Goal: Task Accomplishment & Management: Use online tool/utility

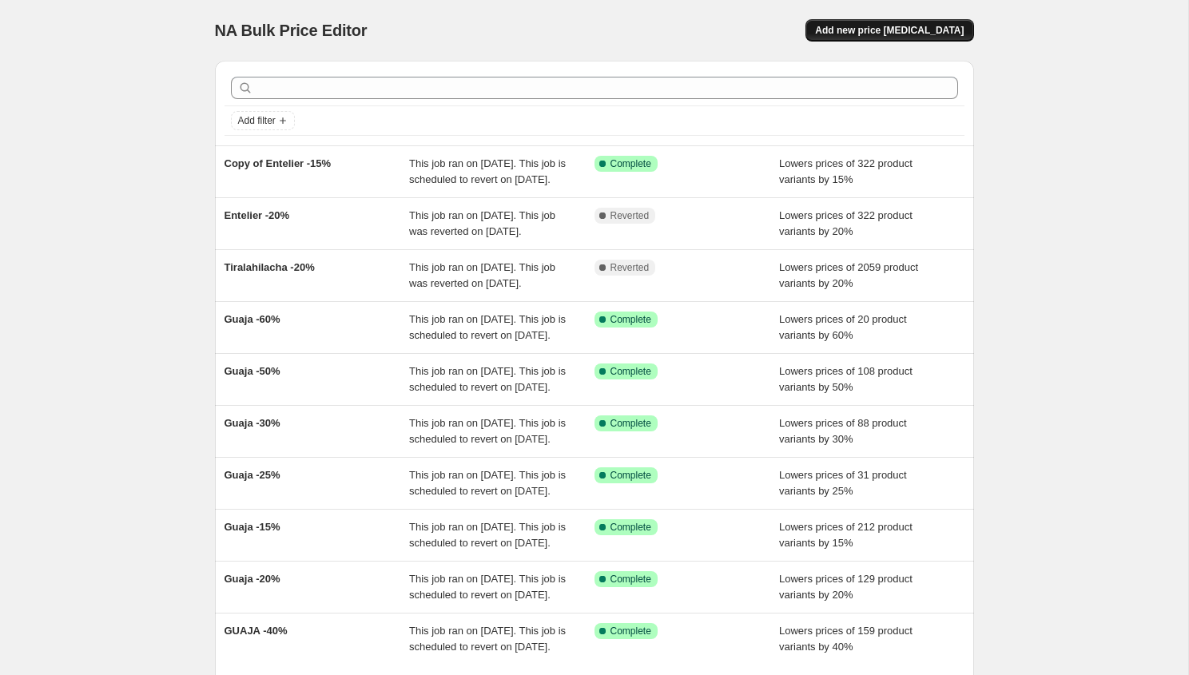
click at [941, 34] on span "Add new price [MEDICAL_DATA]" at bounding box center [889, 30] width 149 height 13
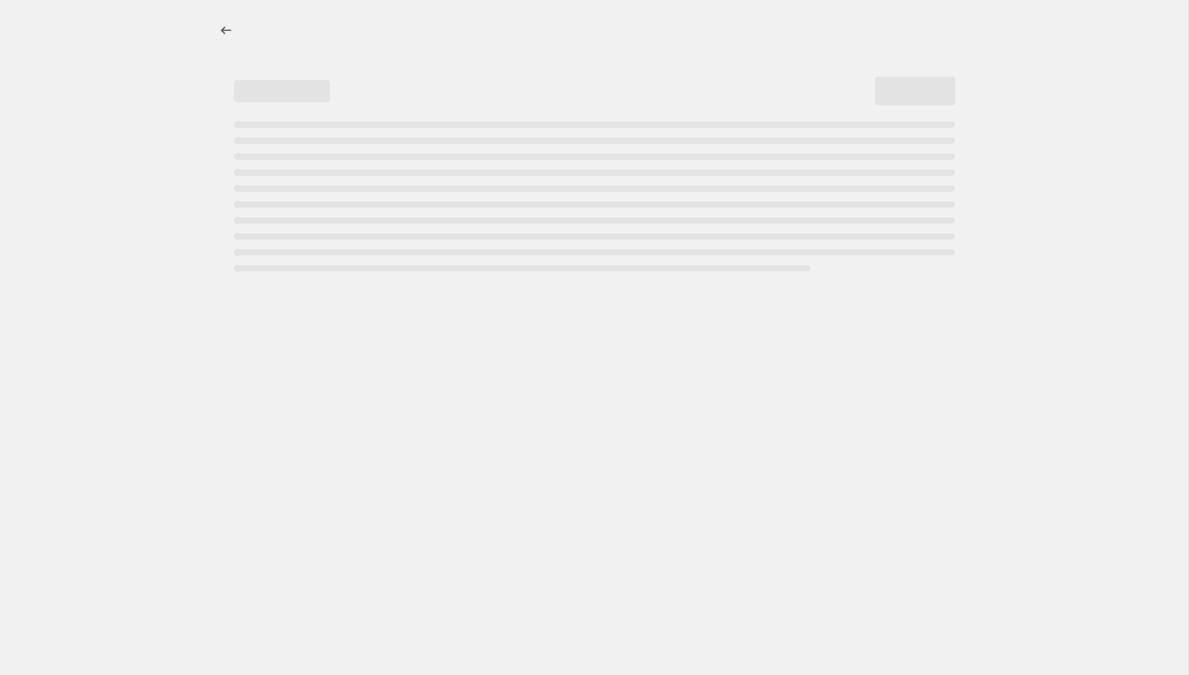
select select "percentage"
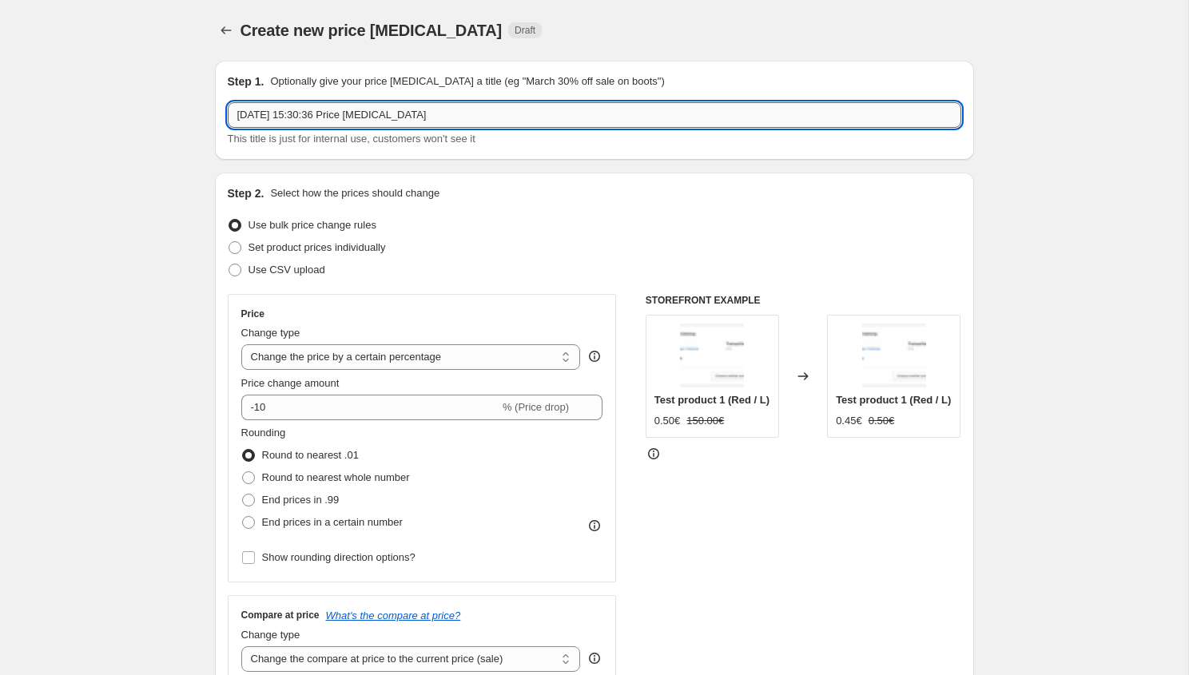
click at [393, 125] on input "28 Aug 2025, 15:30:36 Price change job" at bounding box center [595, 115] width 734 height 26
type input "Leia -20%"
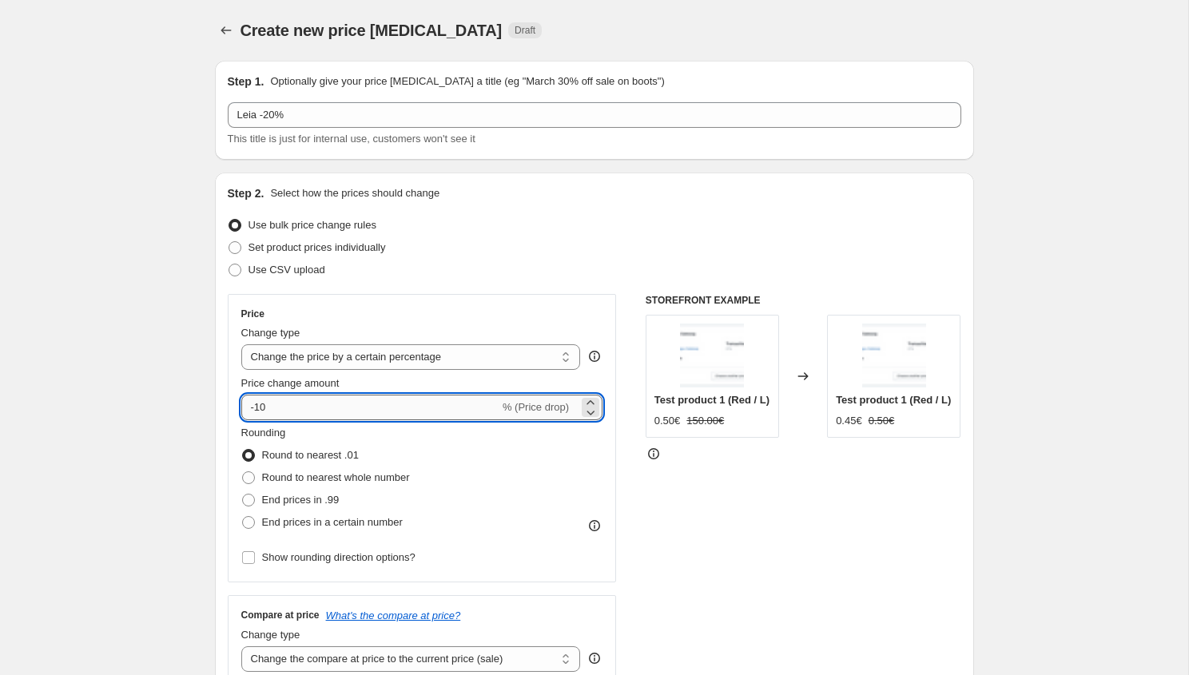
click at [257, 410] on input "-10" at bounding box center [370, 408] width 258 height 26
click at [263, 409] on input "-56" at bounding box center [370, 408] width 258 height 26
type input "-20"
click at [564, 214] on div "Step 2. Select how the prices should change Use bulk price change rules Set pro…" at bounding box center [595, 452] width 734 height 535
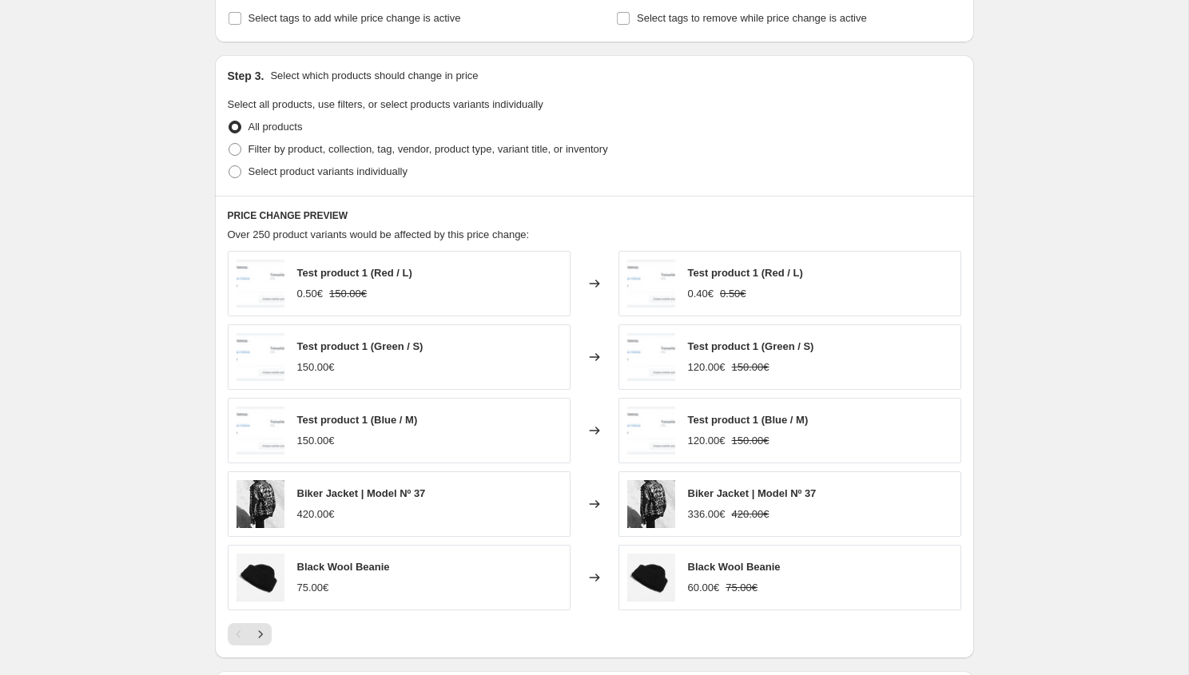
scroll to position [683, 0]
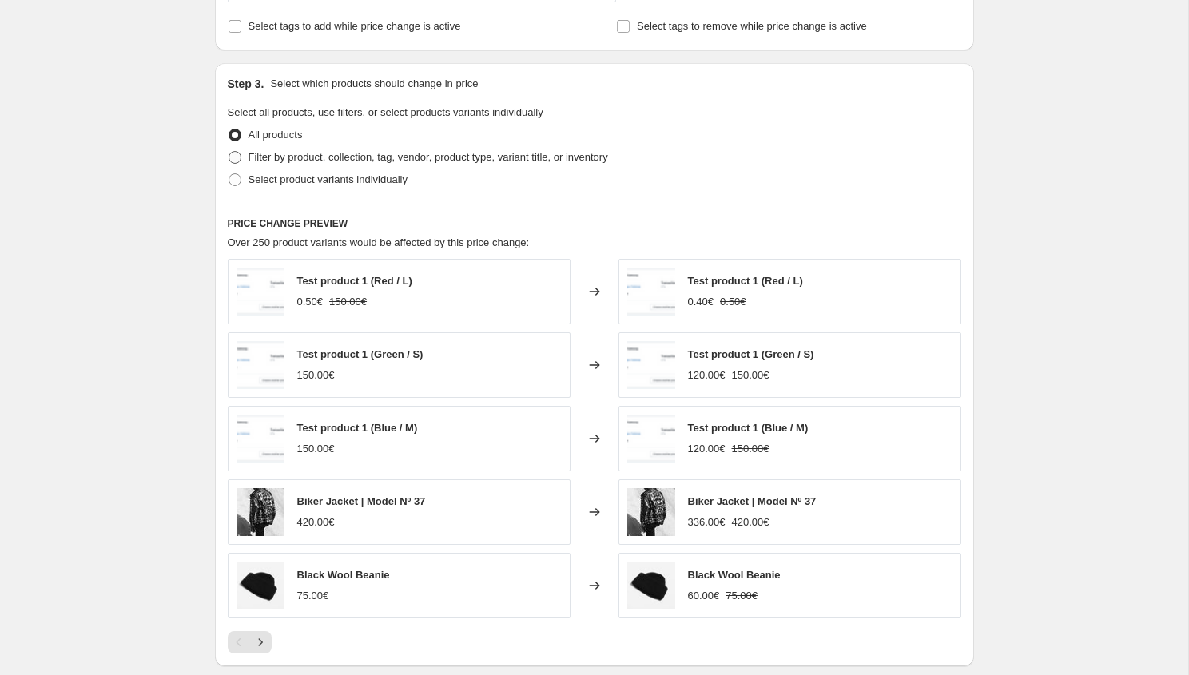
click at [336, 153] on span "Filter by product, collection, tag, vendor, product type, variant title, or inv…" at bounding box center [429, 157] width 360 height 12
click at [229, 152] on input "Filter by product, collection, tag, vendor, product type, variant title, or inv…" at bounding box center [229, 151] width 1 height 1
radio input "true"
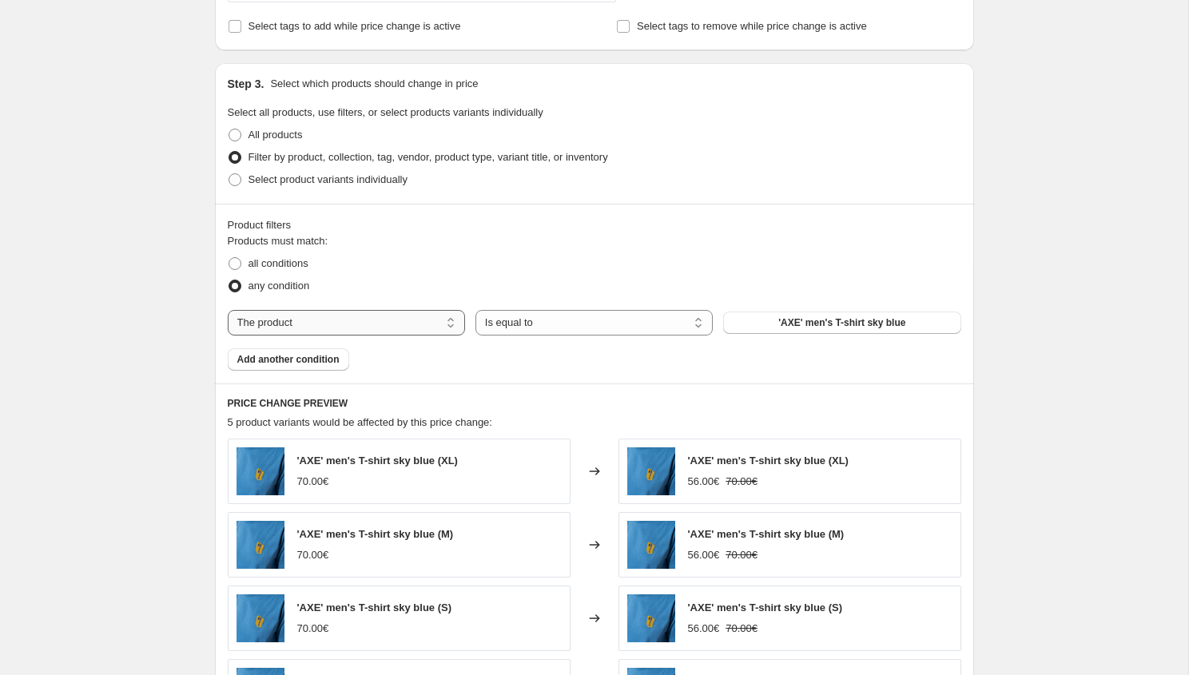
click at [360, 318] on select "The product The product's collection The product's tag The product's vendor The…" at bounding box center [346, 323] width 237 height 26
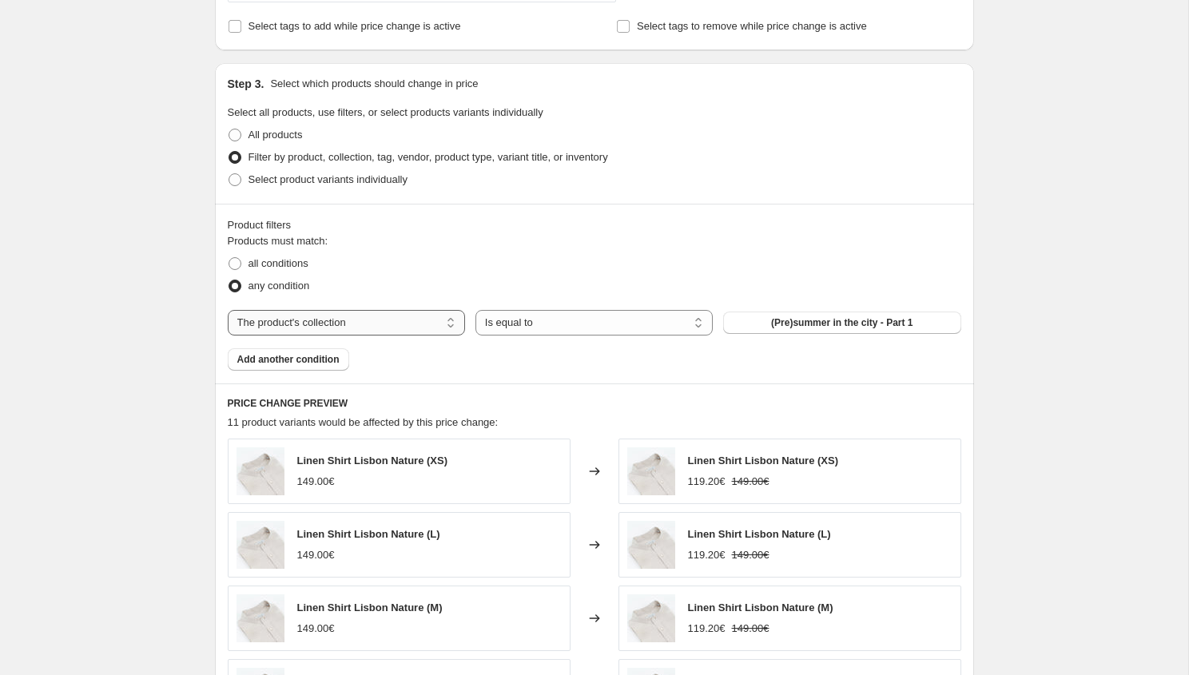
click at [345, 325] on select "The product The product's collection The product's tag The product's vendor The…" at bounding box center [346, 323] width 237 height 26
select select "product"
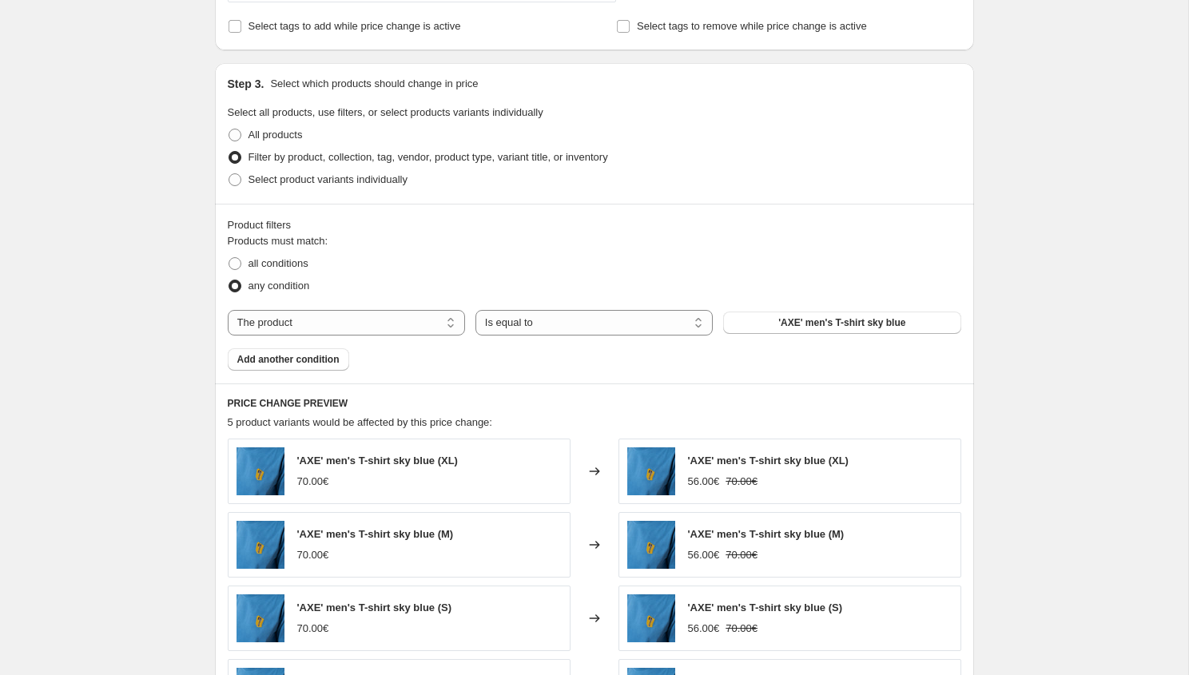
click at [808, 331] on button "'AXE' men's T-shirt sky blue" at bounding box center [841, 323] width 237 height 22
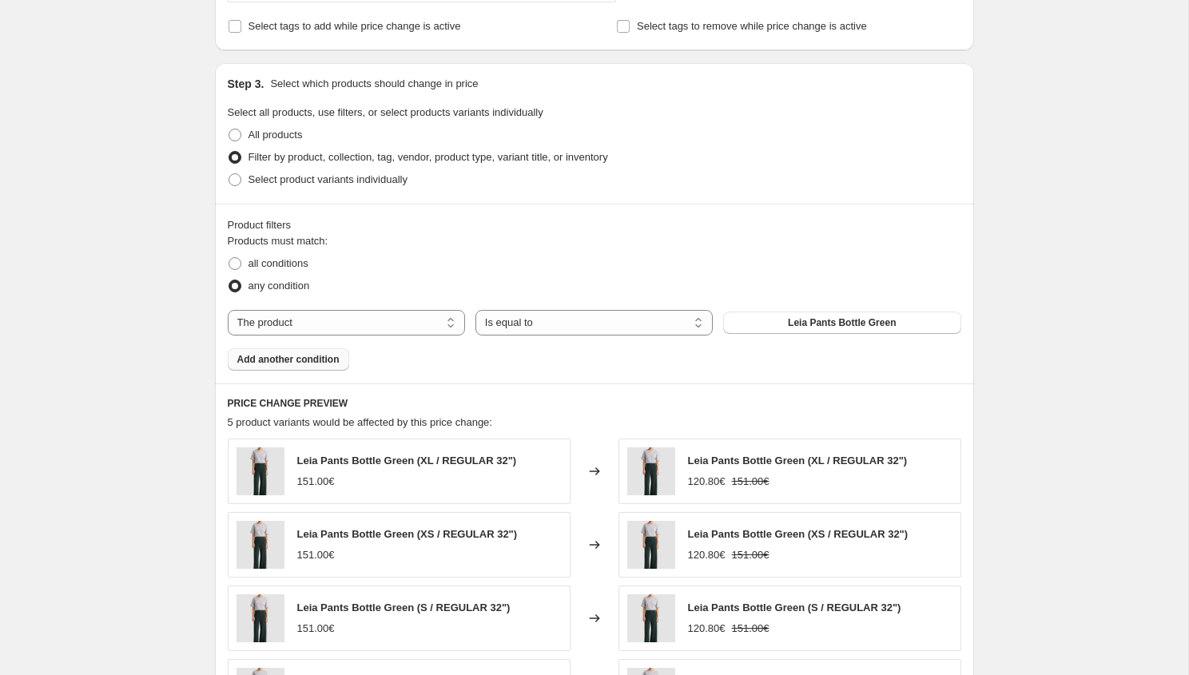
click at [253, 355] on span "Add another condition" at bounding box center [288, 359] width 102 height 13
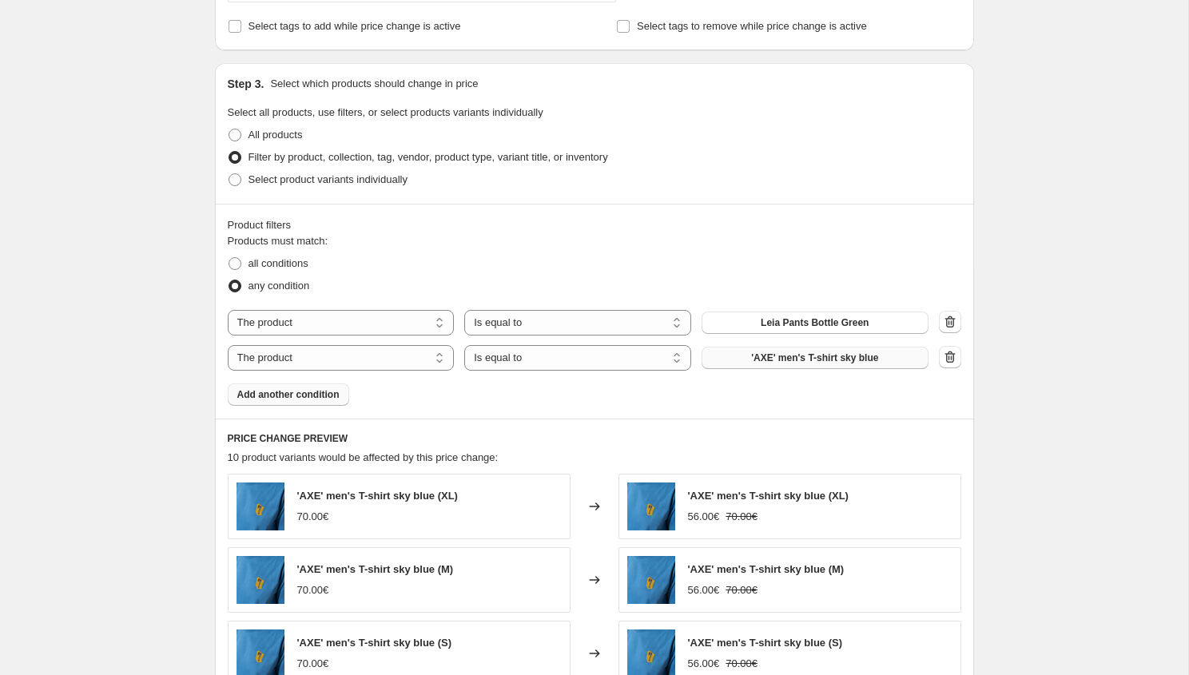
click at [799, 356] on span "'AXE' men's T-shirt sky blue" at bounding box center [814, 358] width 127 height 13
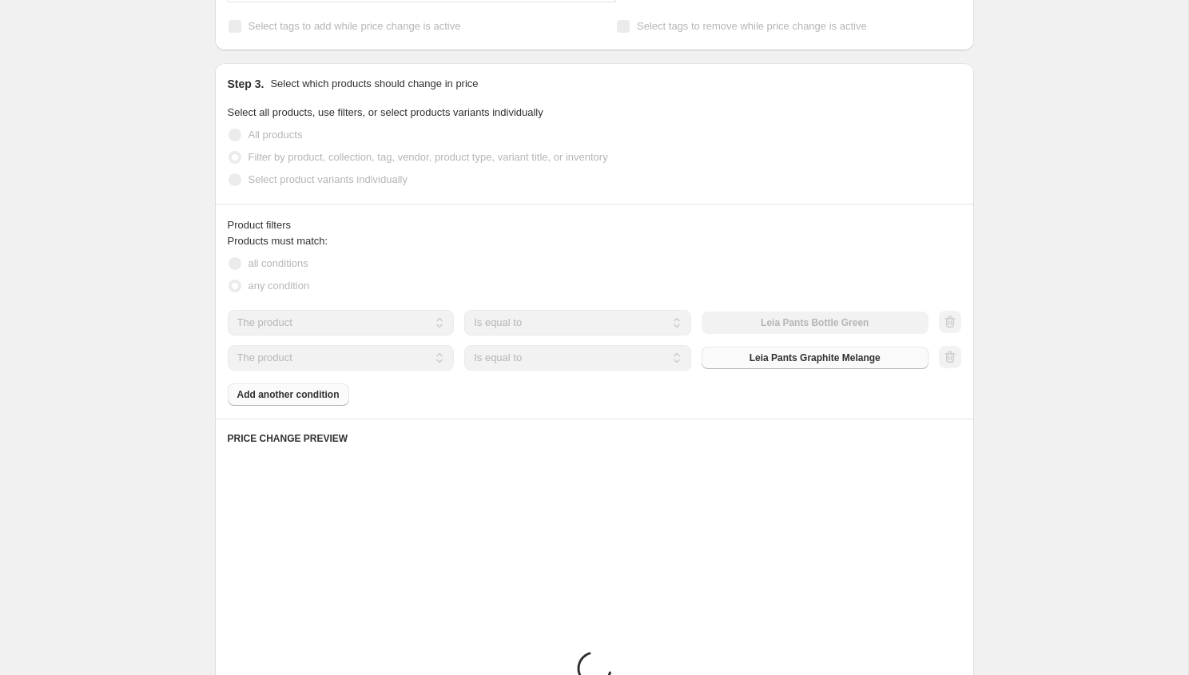
click at [323, 404] on div "Products must match: all conditions any condition The product The product's col…" at bounding box center [595, 319] width 734 height 173
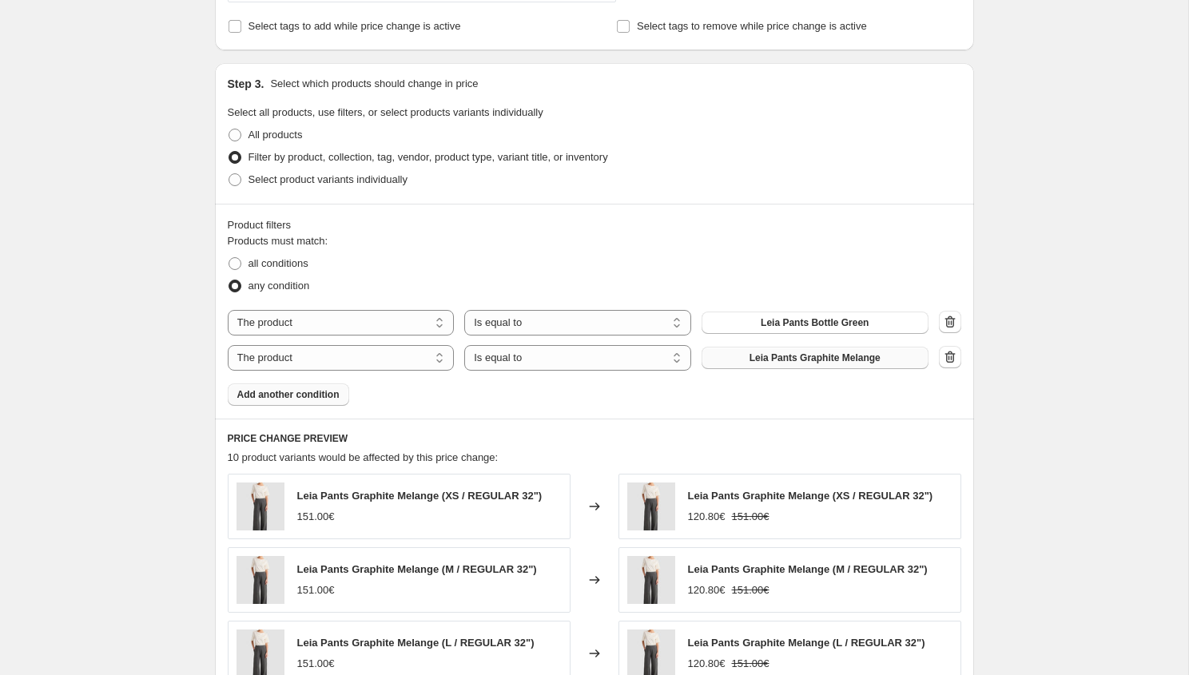
click at [322, 400] on span "Add another condition" at bounding box center [288, 394] width 102 height 13
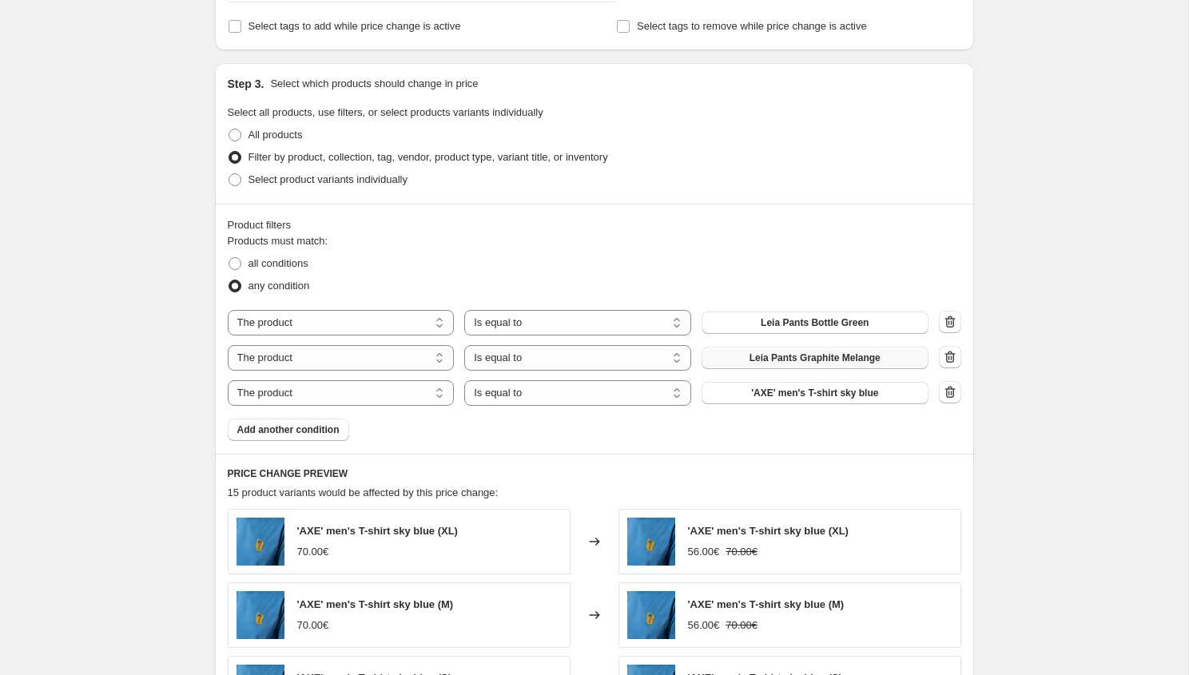
click at [799, 392] on span "'AXE' men's T-shirt sky blue" at bounding box center [814, 393] width 127 height 13
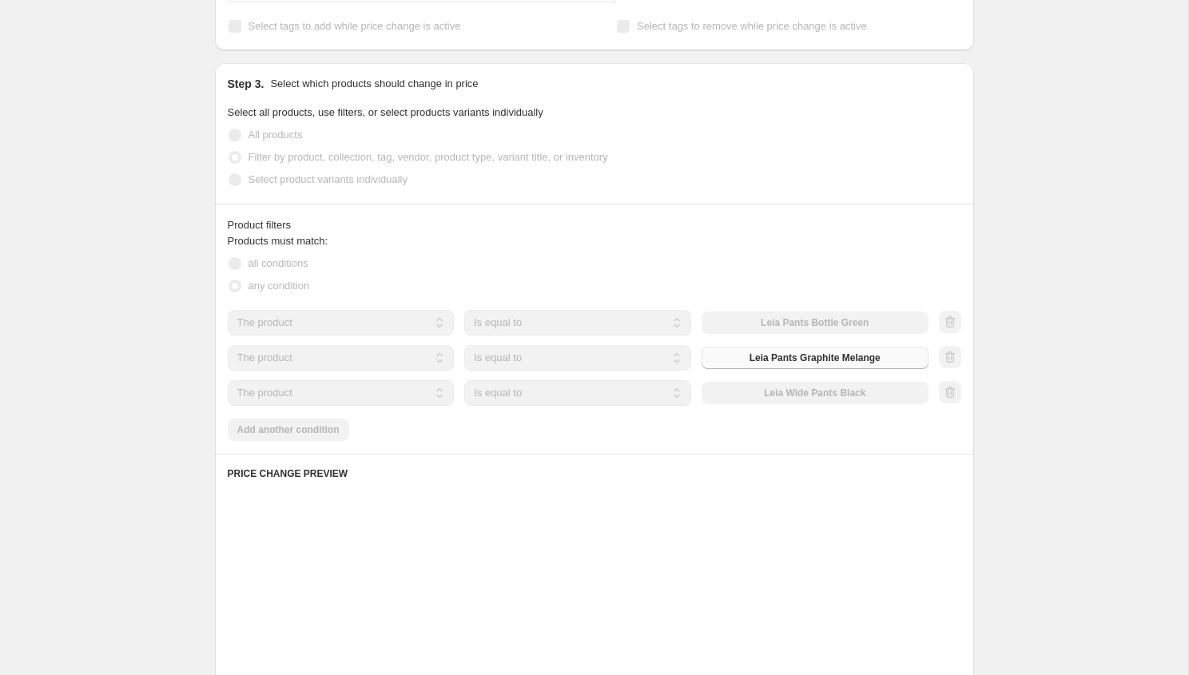
scroll to position [1172, 0]
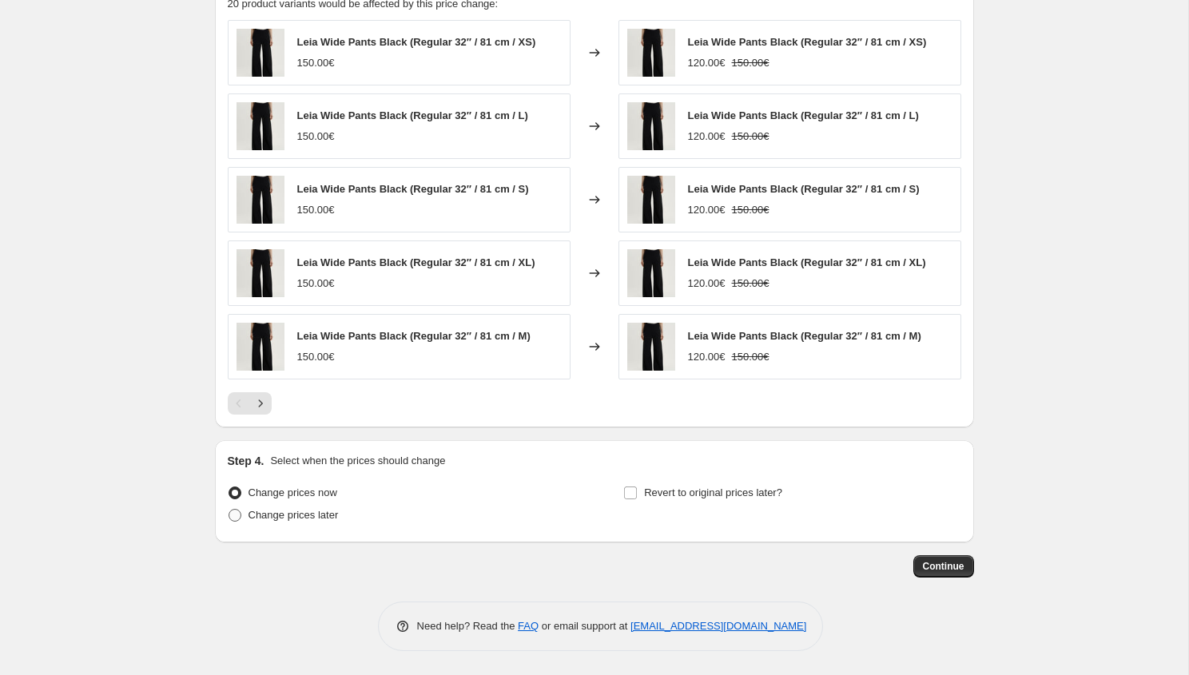
click at [289, 515] on span "Change prices later" at bounding box center [294, 515] width 90 height 12
click at [229, 510] on input "Change prices later" at bounding box center [229, 509] width 1 height 1
radio input "true"
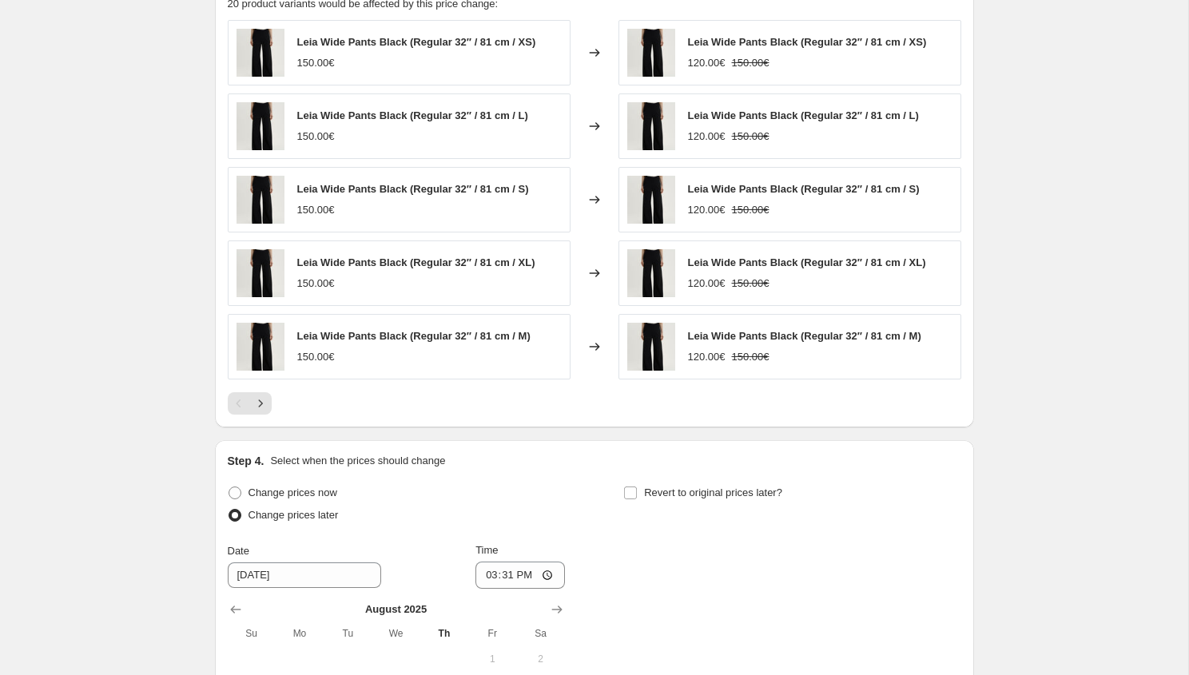
scroll to position [1471, 0]
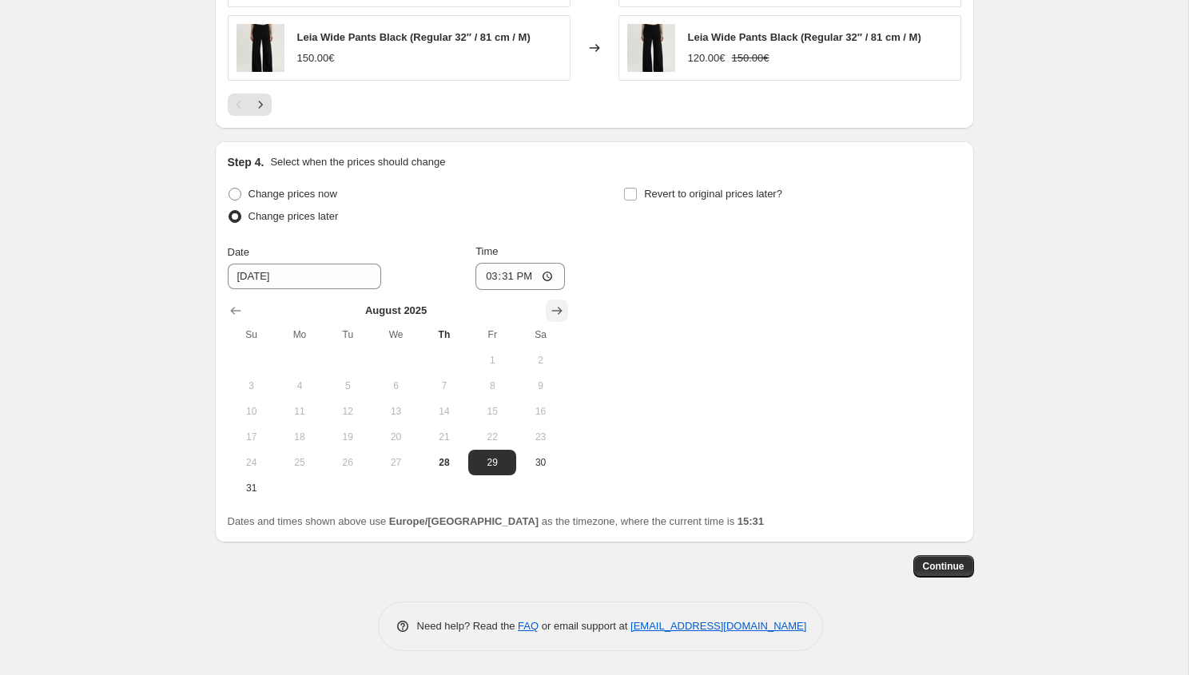
click at [561, 314] on icon "Show next month, September 2025" at bounding box center [557, 311] width 16 height 16
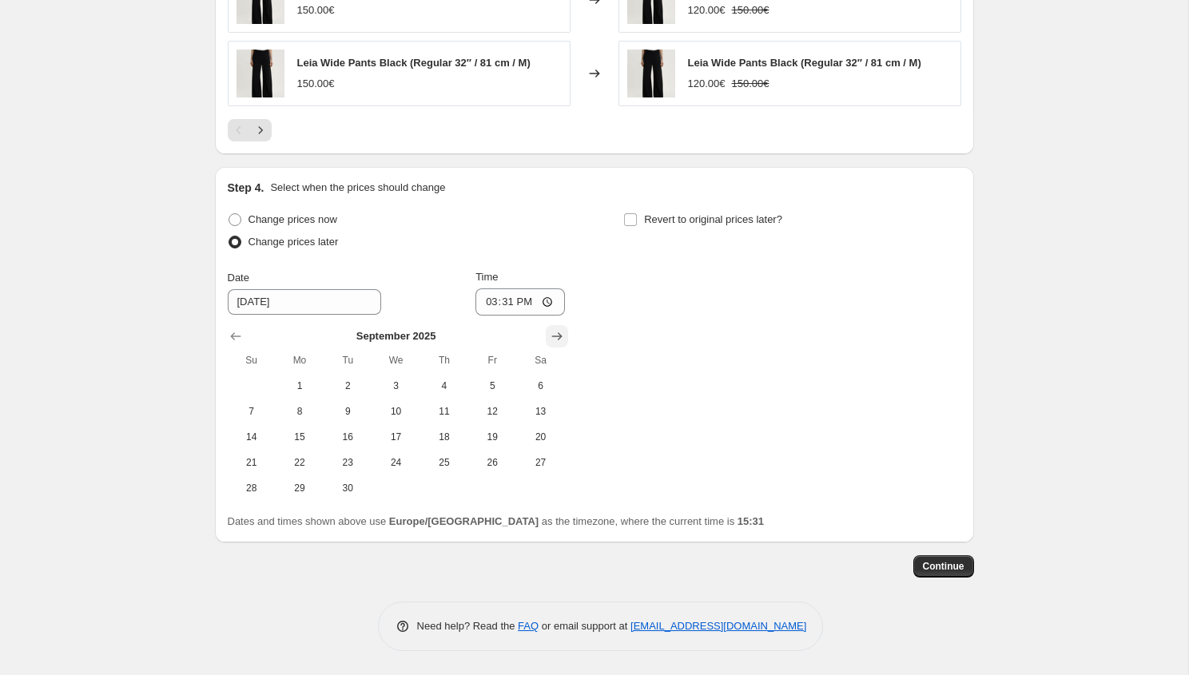
scroll to position [1446, 0]
click at [295, 383] on span "1" at bounding box center [299, 386] width 35 height 13
type input "[DATE]"
click at [507, 300] on input "15:31" at bounding box center [521, 302] width 90 height 27
type input "00:00"
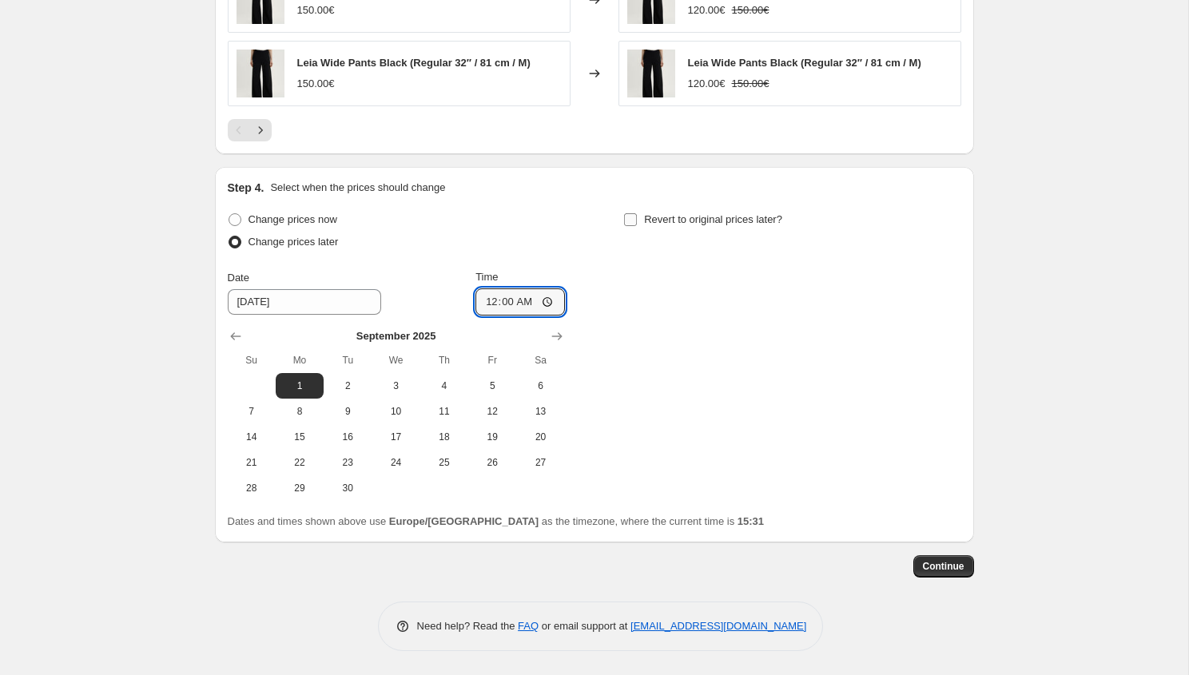
click at [738, 220] on span "Revert to original prices later?" at bounding box center [713, 219] width 138 height 12
click at [637, 220] on input "Revert to original prices later?" at bounding box center [630, 219] width 13 height 13
checkbox input "true"
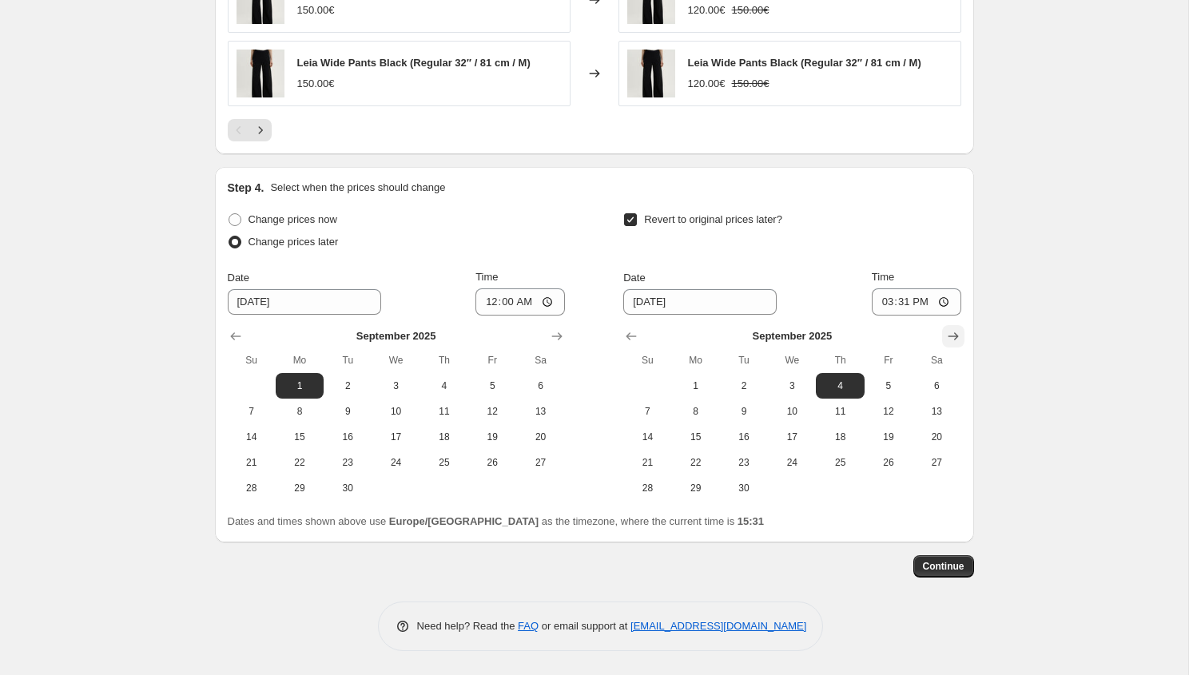
click at [951, 345] on button "Show next month, October 2025" at bounding box center [953, 336] width 22 height 22
click at [956, 328] on icon "Show next month, November 2025" at bounding box center [953, 336] width 16 height 16
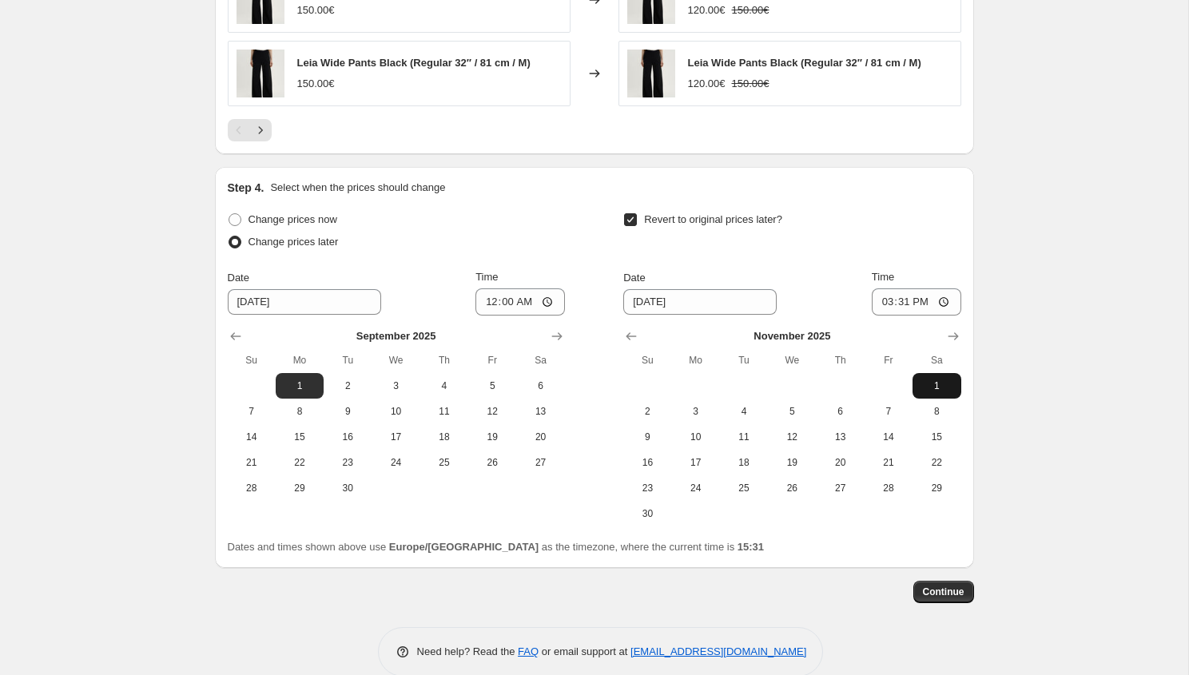
click at [931, 385] on span "1" at bounding box center [936, 386] width 35 height 13
click at [627, 340] on icon "Show previous month, October 2025" at bounding box center [631, 336] width 16 height 16
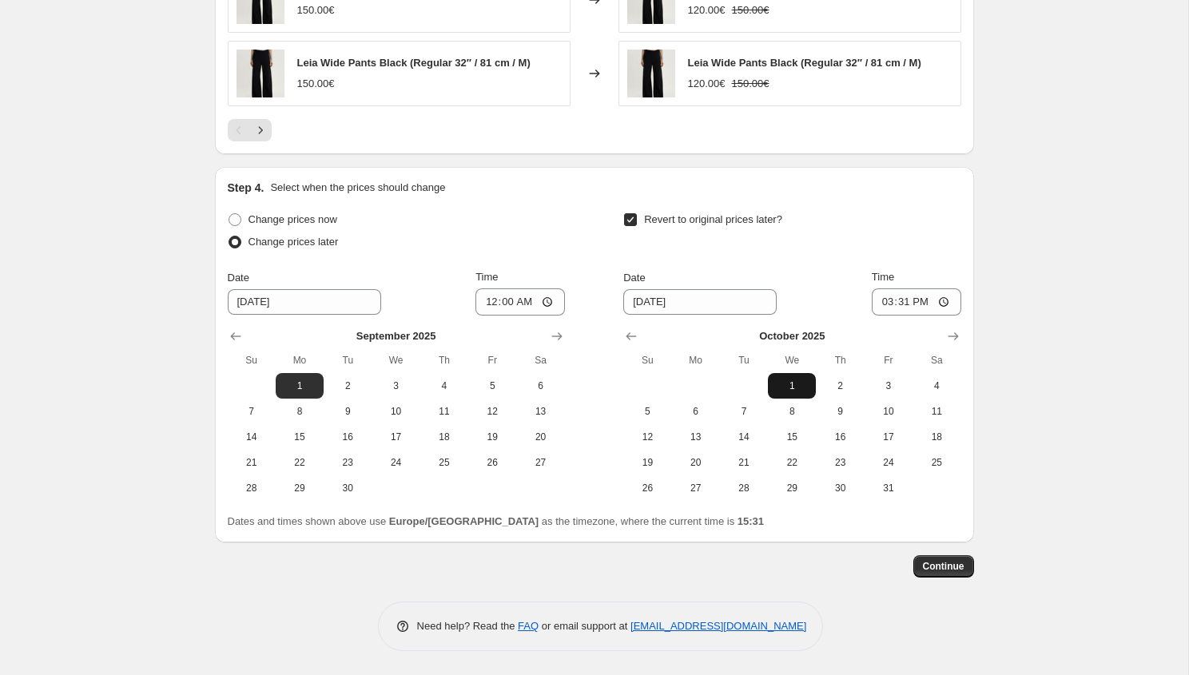
click at [770, 385] on button "1" at bounding box center [792, 386] width 48 height 26
type input "10/1/2025"
click at [905, 304] on input "15:31" at bounding box center [917, 302] width 90 height 27
type input "04:00"
click at [905, 304] on input "Time" at bounding box center [917, 302] width 90 height 27
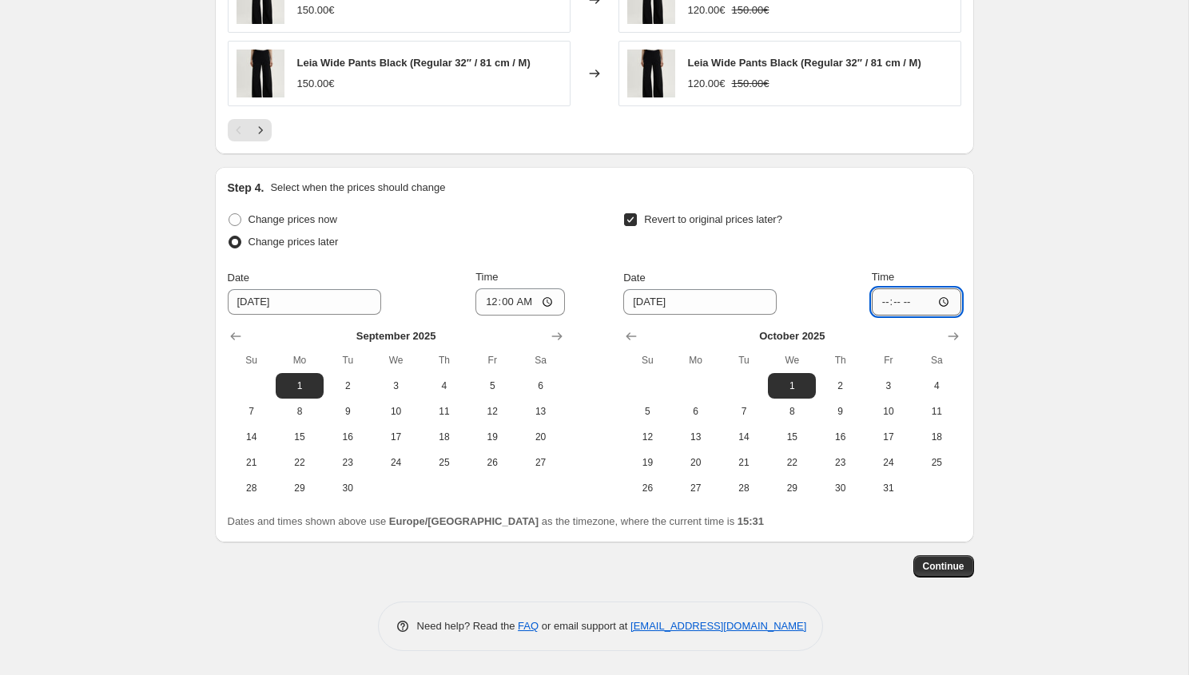
type input "03:00"
click at [964, 568] on button "Continue" at bounding box center [943, 566] width 61 height 22
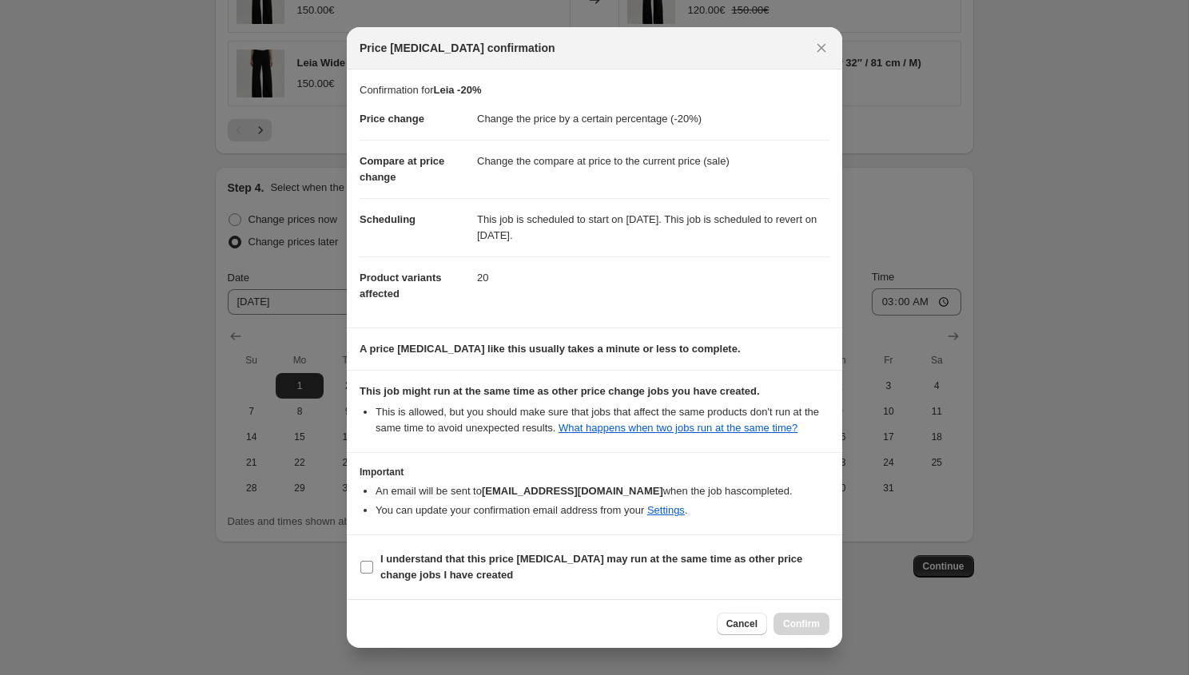
click at [611, 575] on b "I understand that this price change job may run at the same time as other price…" at bounding box center [591, 567] width 422 height 28
click at [373, 574] on input "I understand that this price change job may run at the same time as other price…" at bounding box center [366, 567] width 13 height 13
checkbox input "true"
click at [789, 620] on button "Confirm" at bounding box center [802, 624] width 56 height 22
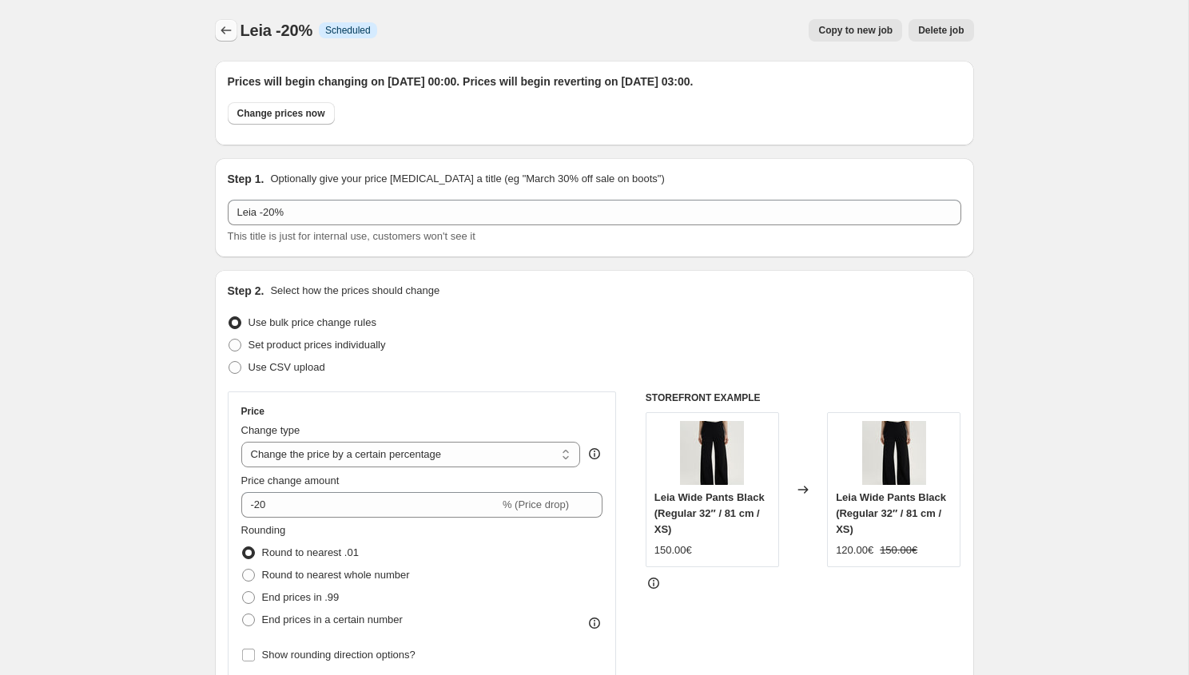
click at [226, 25] on icon "Price change jobs" at bounding box center [226, 30] width 16 height 16
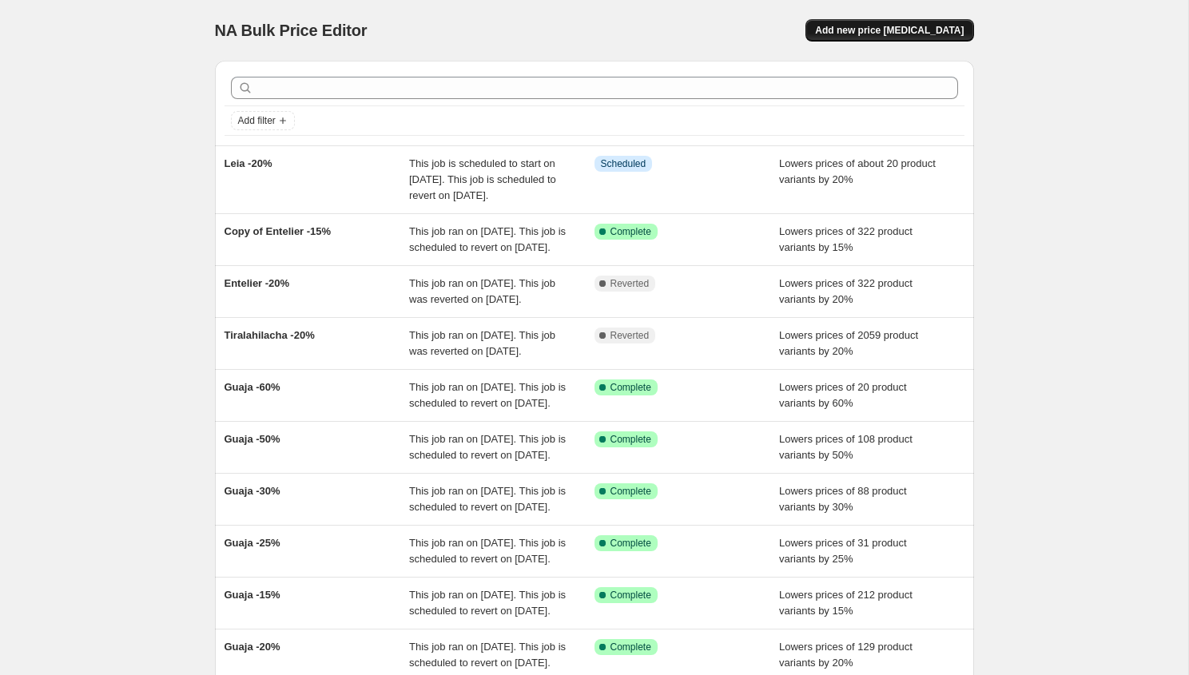
click at [926, 26] on span "Add new price [MEDICAL_DATA]" at bounding box center [889, 30] width 149 height 13
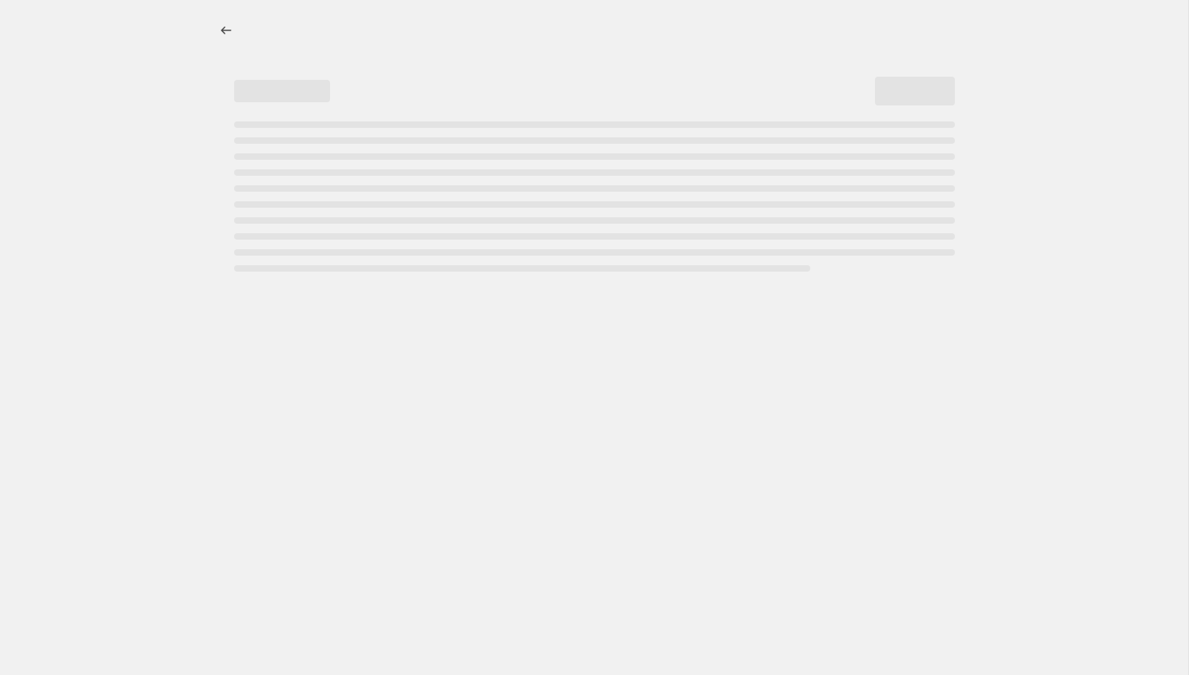
select select "percentage"
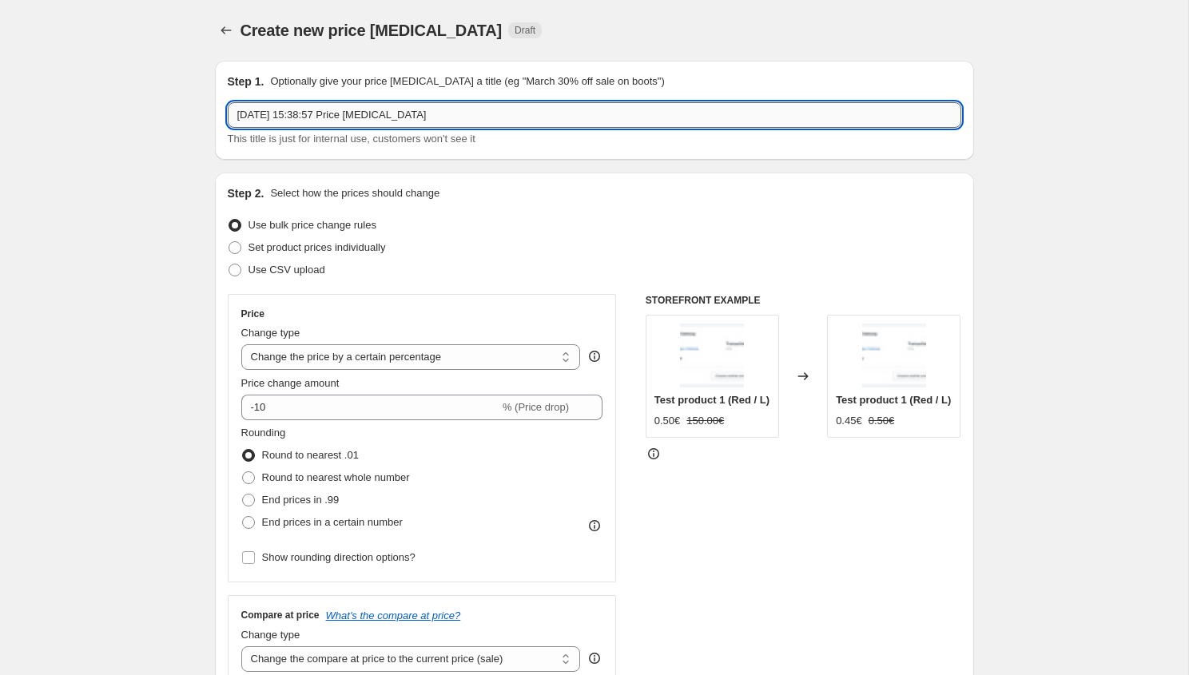
click at [273, 114] on input "[DATE] 15:38:57 Price [MEDICAL_DATA]" at bounding box center [595, 115] width 734 height 26
type input "Wote -15%"
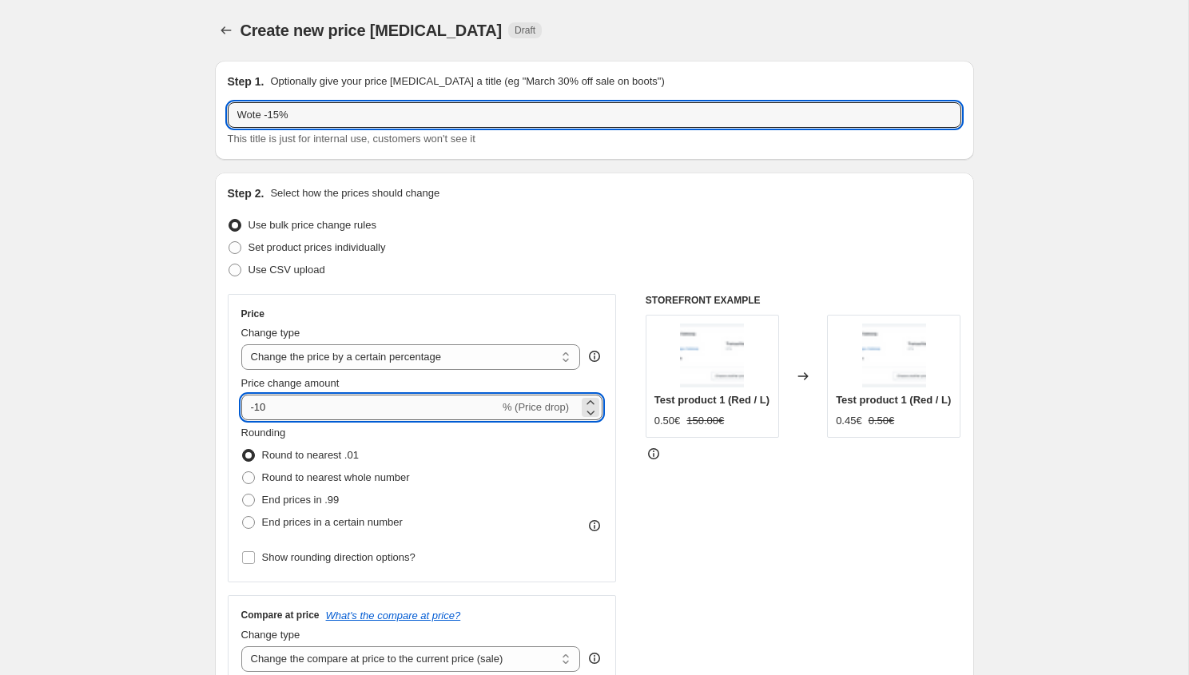
click at [276, 410] on input "-10" at bounding box center [370, 408] width 258 height 26
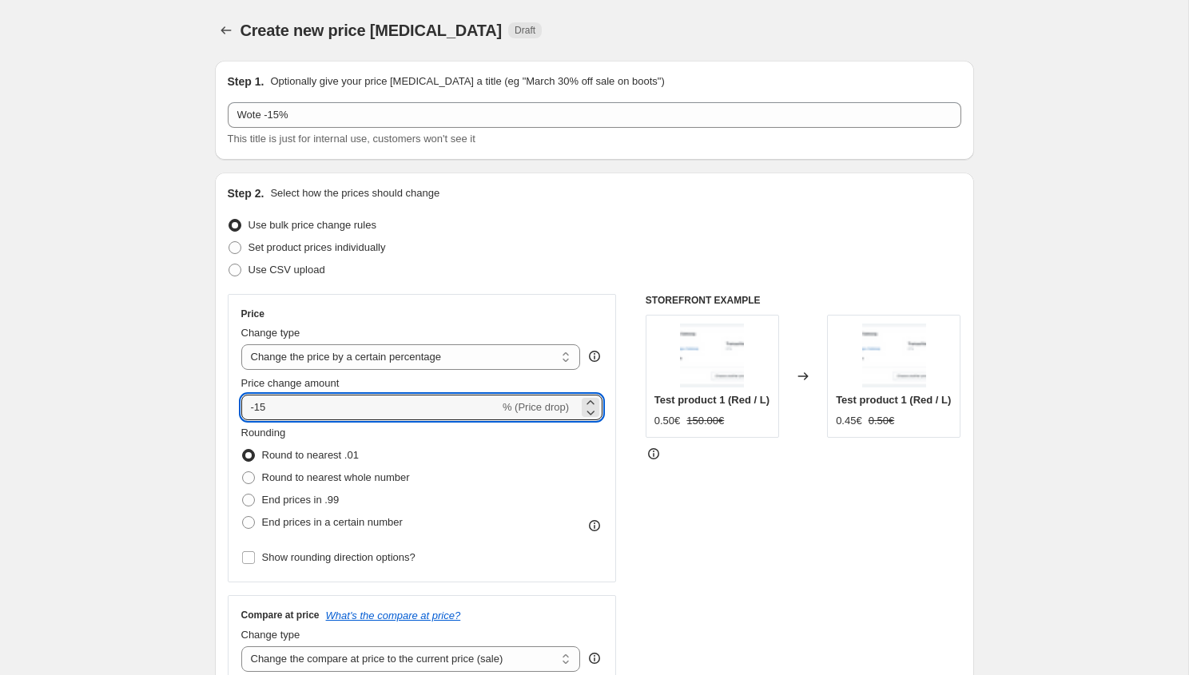
type input "-15"
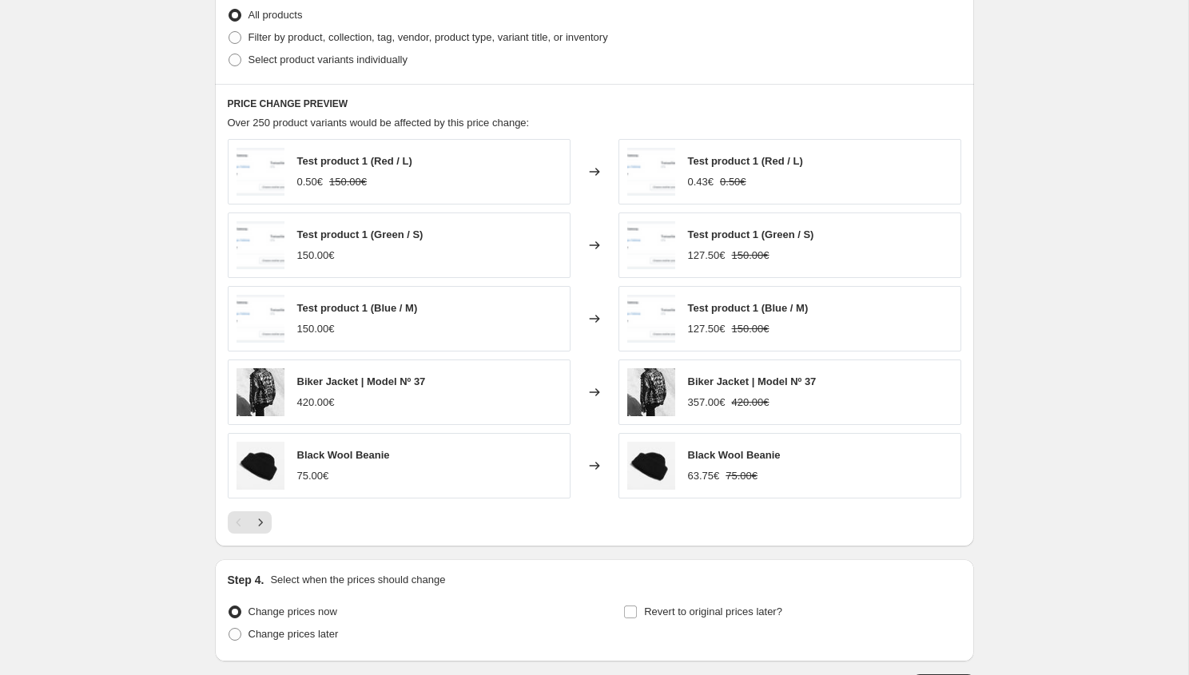
scroll to position [762, 0]
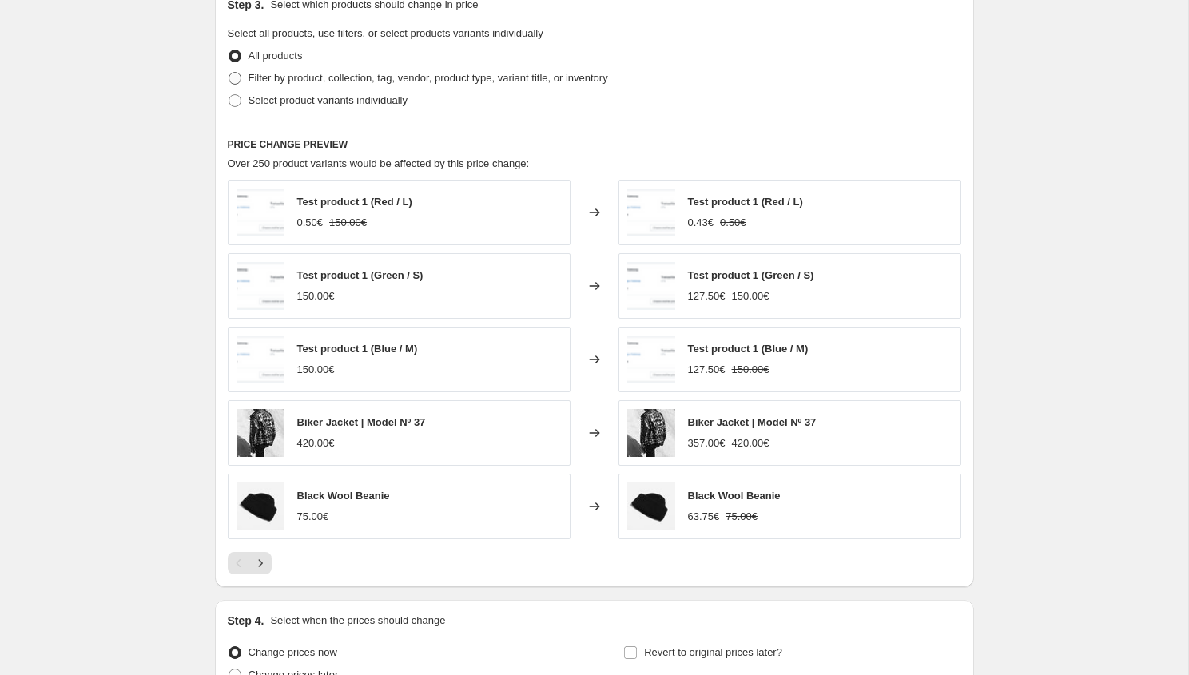
click at [367, 78] on span "Filter by product, collection, tag, vendor, product type, variant title, or inv…" at bounding box center [429, 78] width 360 height 12
click at [229, 73] on input "Filter by product, collection, tag, vendor, product type, variant title, or inv…" at bounding box center [229, 72] width 1 height 1
radio input "true"
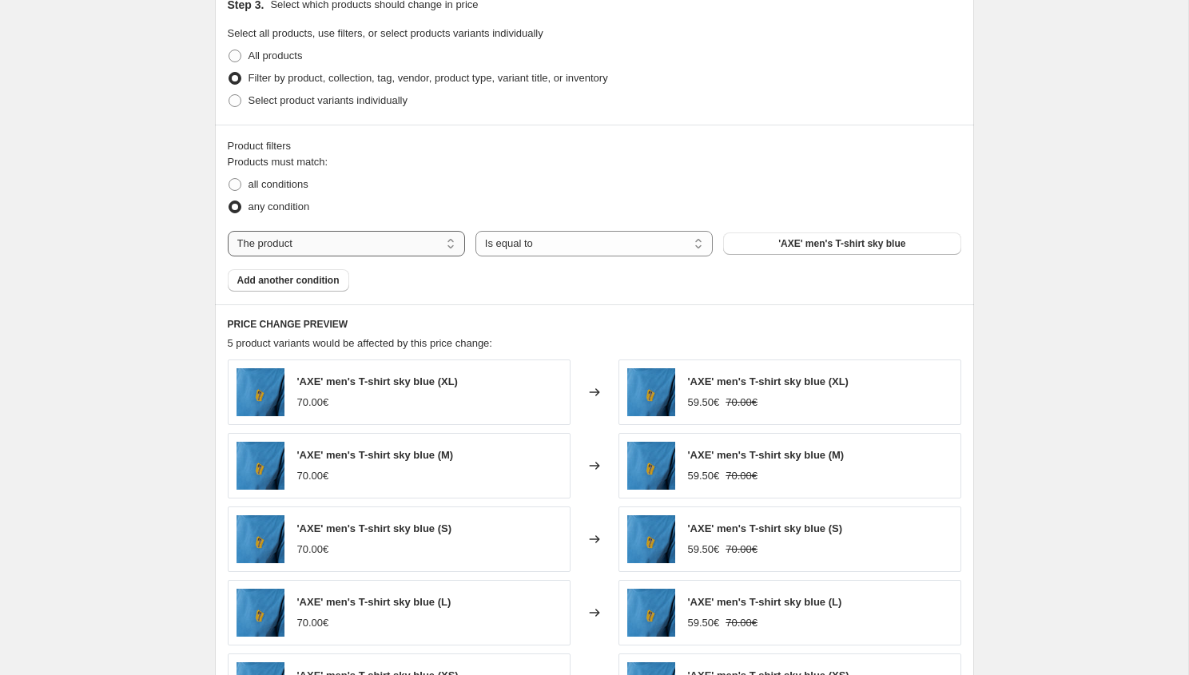
click at [300, 238] on select "The product The product's collection The product's tag The product's vendor The…" at bounding box center [346, 244] width 237 height 26
select select "collection"
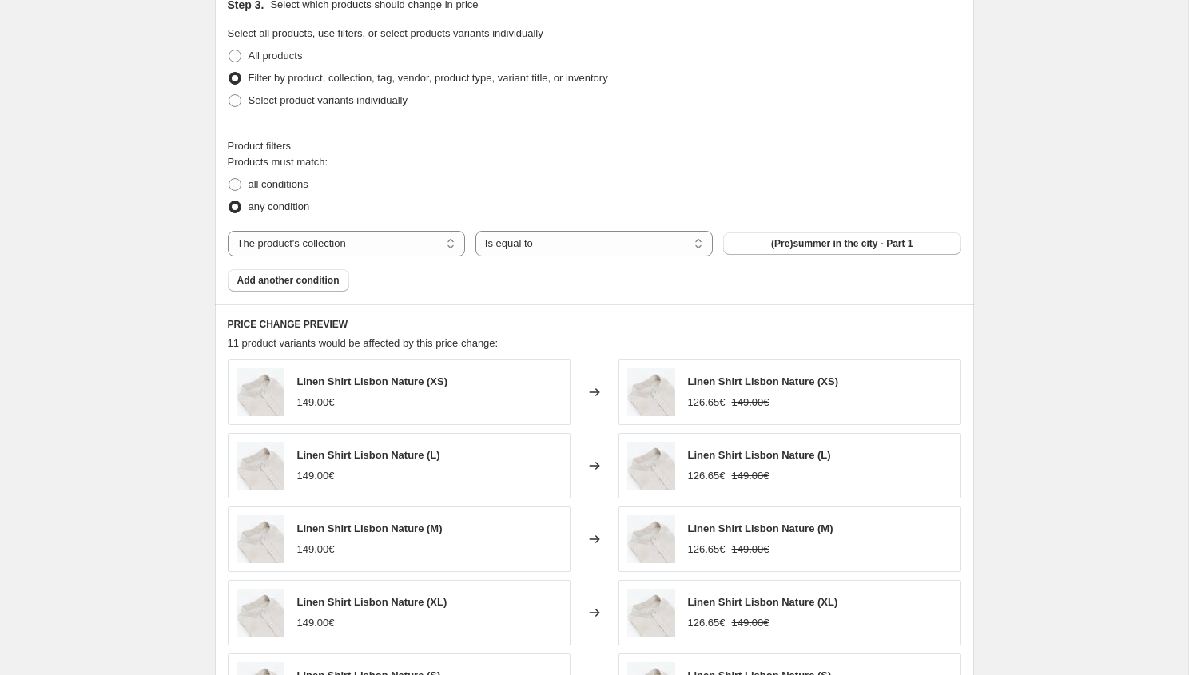
click at [857, 241] on span "(Pre)summer in the city - Part 1" at bounding box center [841, 243] width 141 height 13
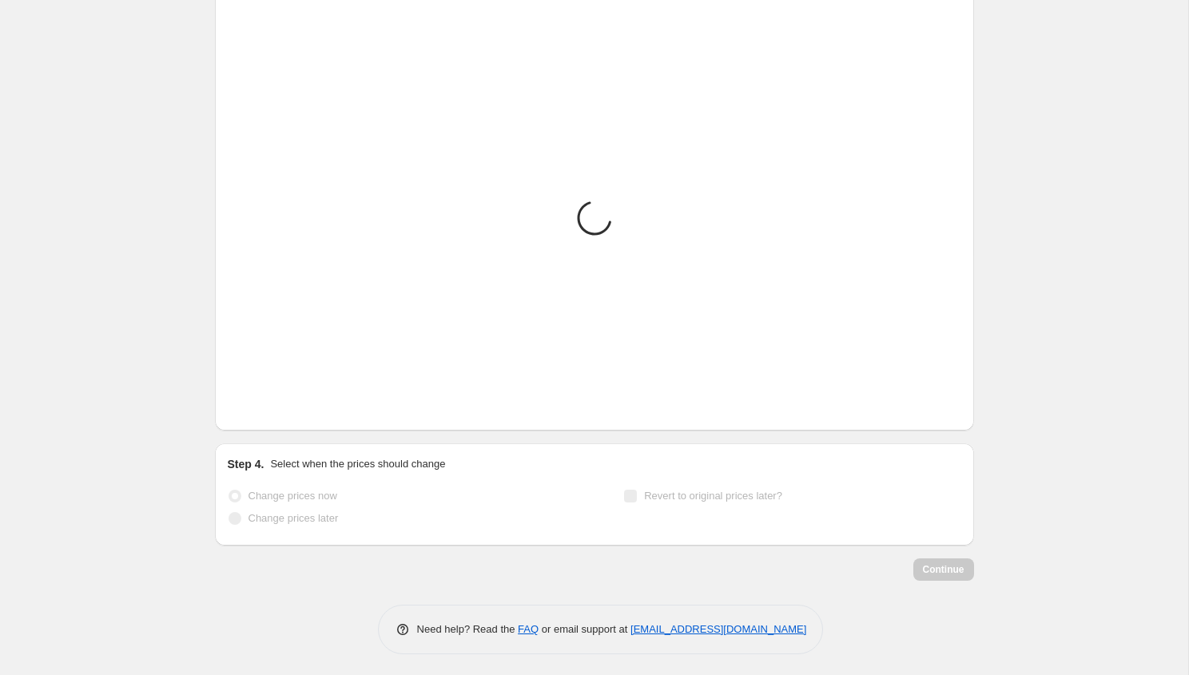
scroll to position [1102, 0]
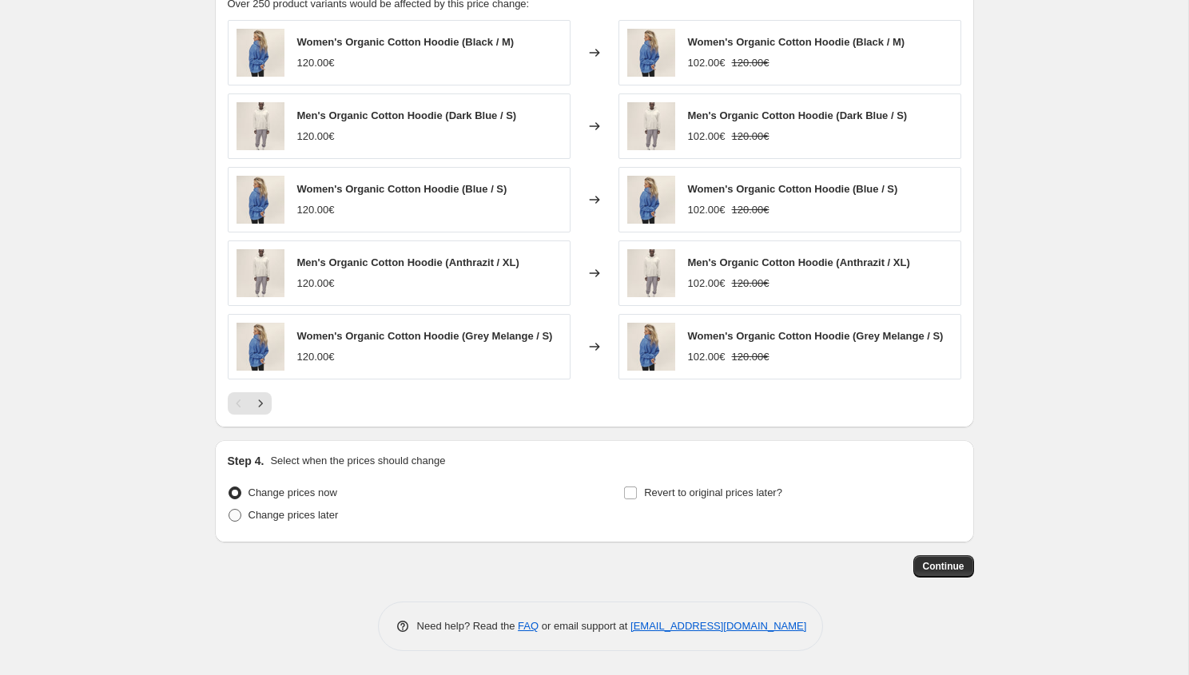
click at [283, 521] on span "Change prices later" at bounding box center [294, 515] width 90 height 12
click at [229, 510] on input "Change prices later" at bounding box center [229, 509] width 1 height 1
radio input "true"
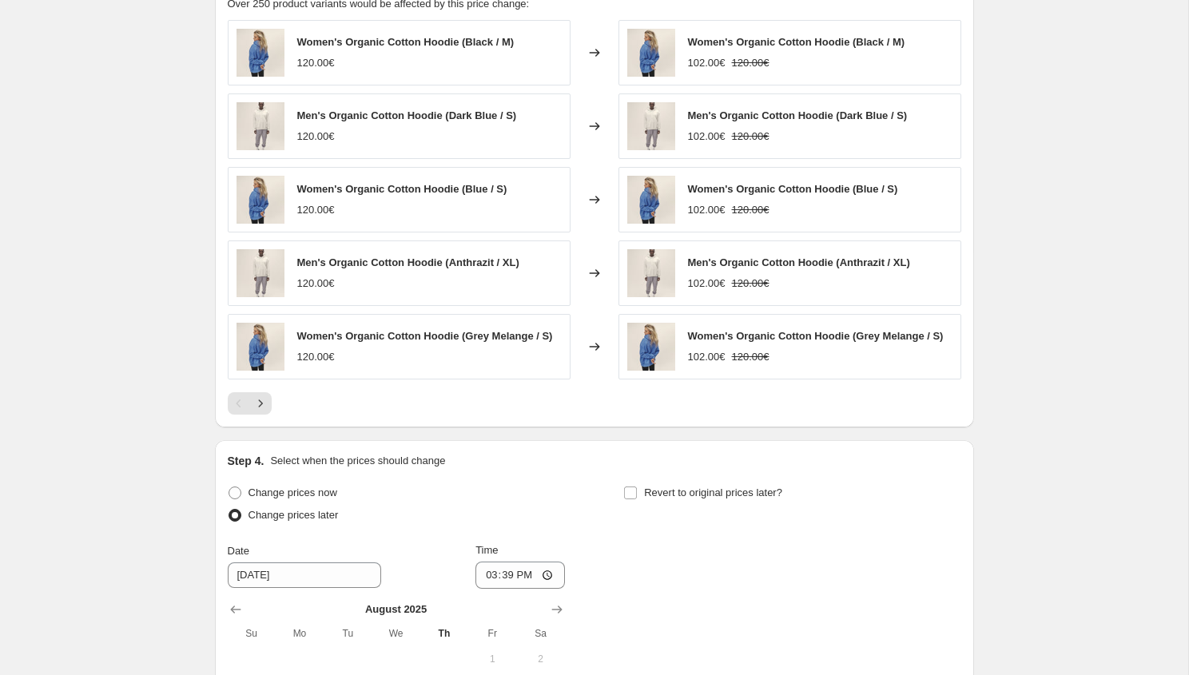
scroll to position [1401, 0]
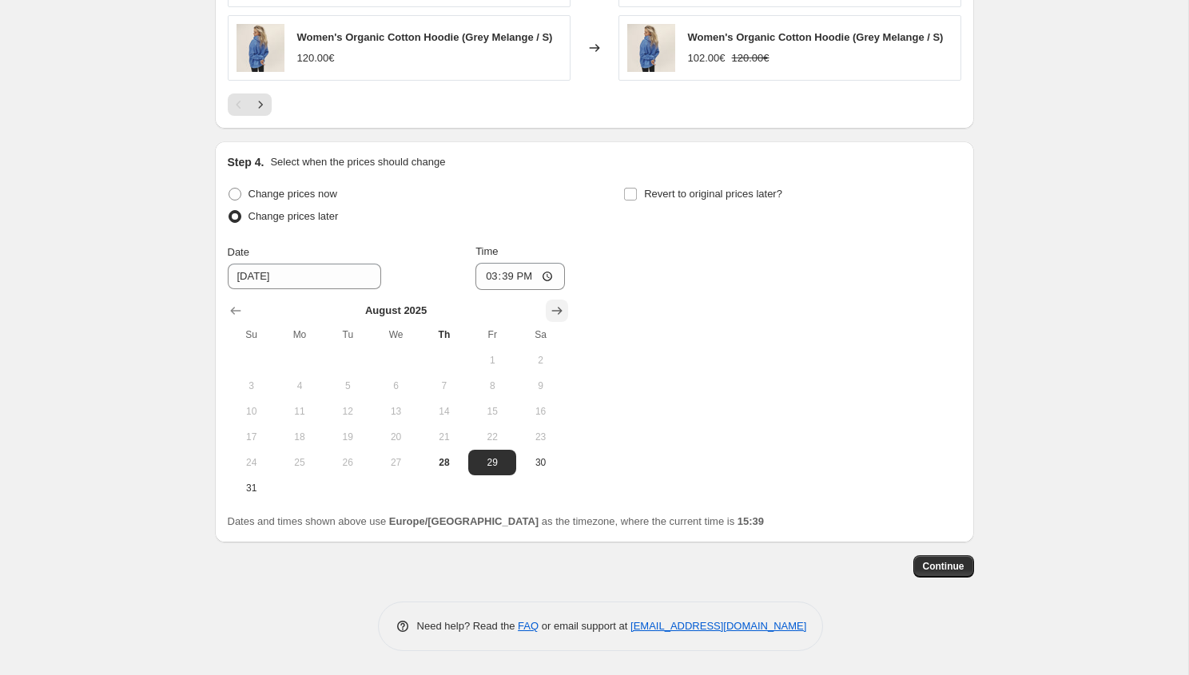
click at [557, 320] on button "Show next month, September 2025" at bounding box center [557, 311] width 22 height 22
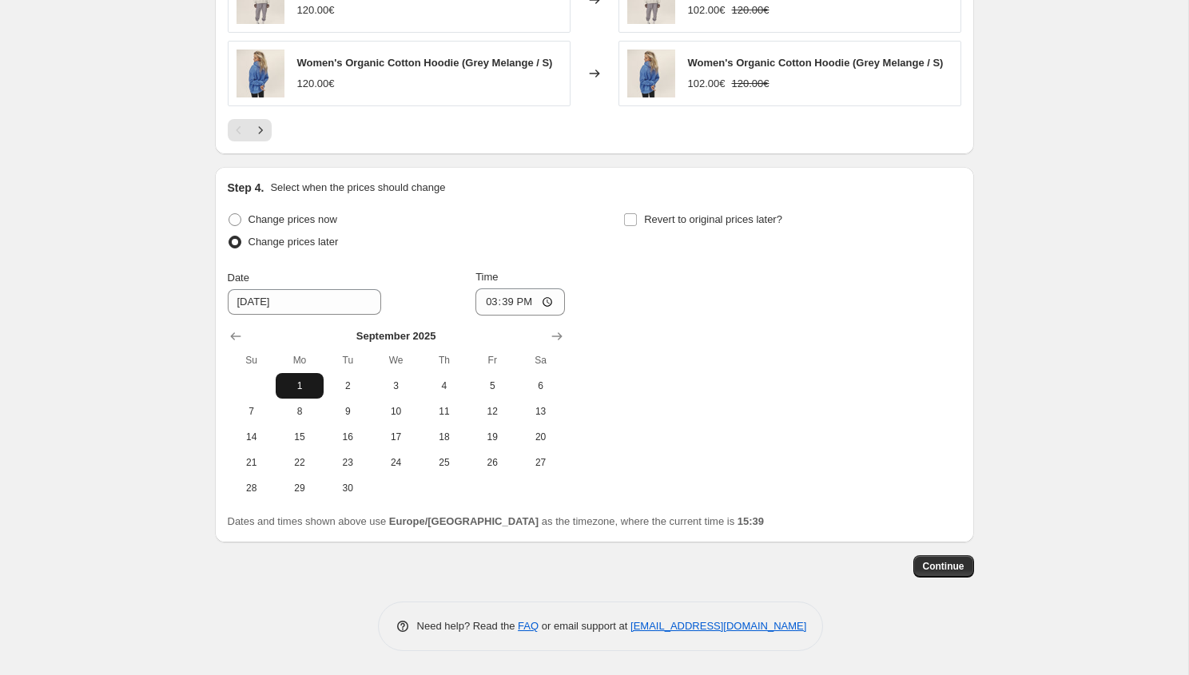
click at [300, 386] on span "1" at bounding box center [299, 386] width 35 height 13
type input "[DATE]"
click at [741, 223] on span "Revert to original prices later?" at bounding box center [713, 219] width 138 height 12
click at [637, 223] on input "Revert to original prices later?" at bounding box center [630, 219] width 13 height 13
checkbox input "true"
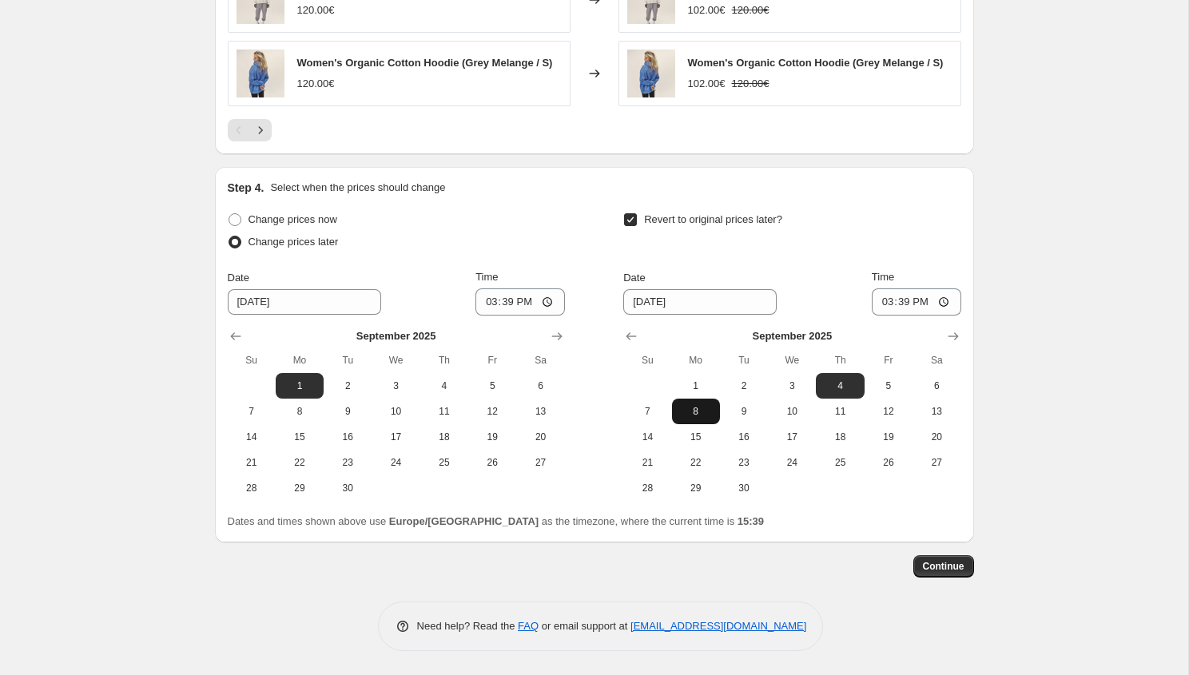
click at [698, 409] on span "8" at bounding box center [696, 411] width 35 height 13
type input "[DATE]"
click at [893, 298] on input "15:39" at bounding box center [917, 302] width 90 height 27
type input "03:00"
click at [495, 302] on input "15:39" at bounding box center [521, 302] width 90 height 27
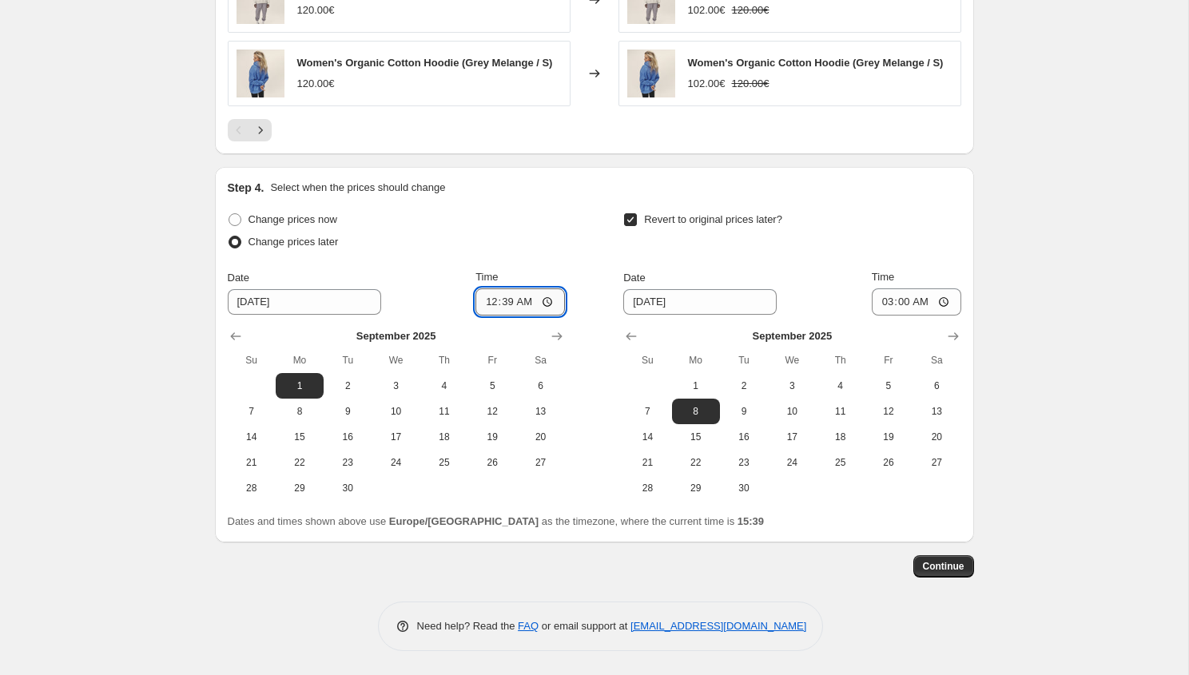
type input "00:00"
click at [961, 559] on button "Continue" at bounding box center [943, 566] width 61 height 22
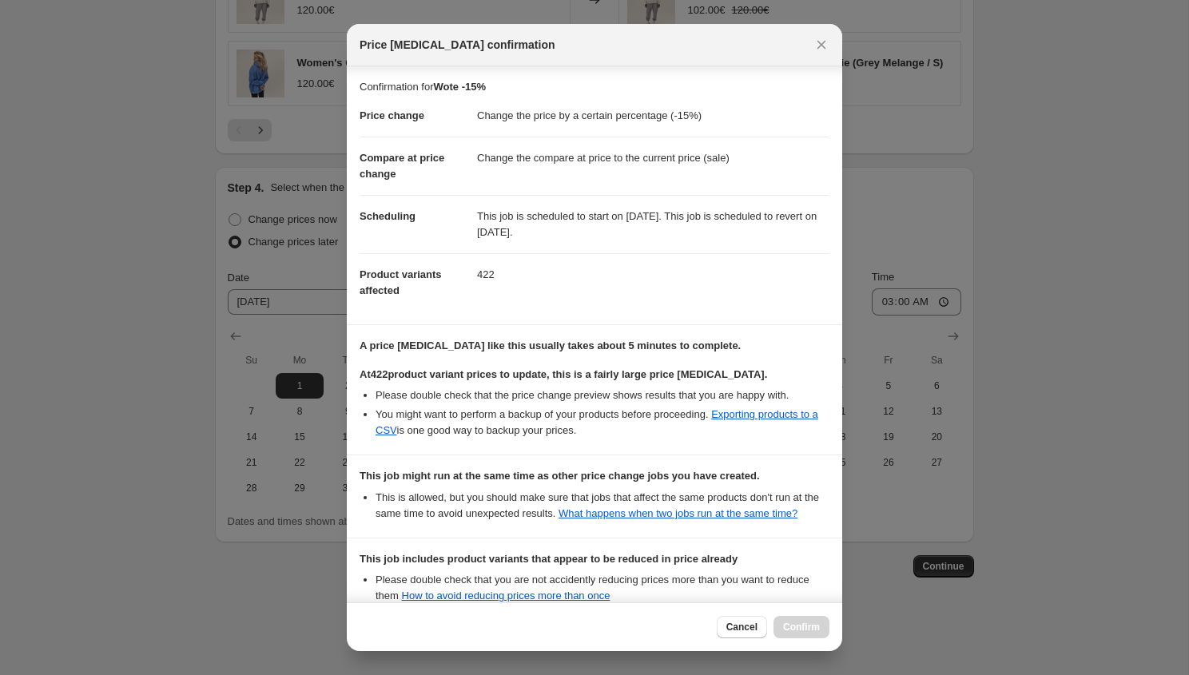
scroll to position [197, 0]
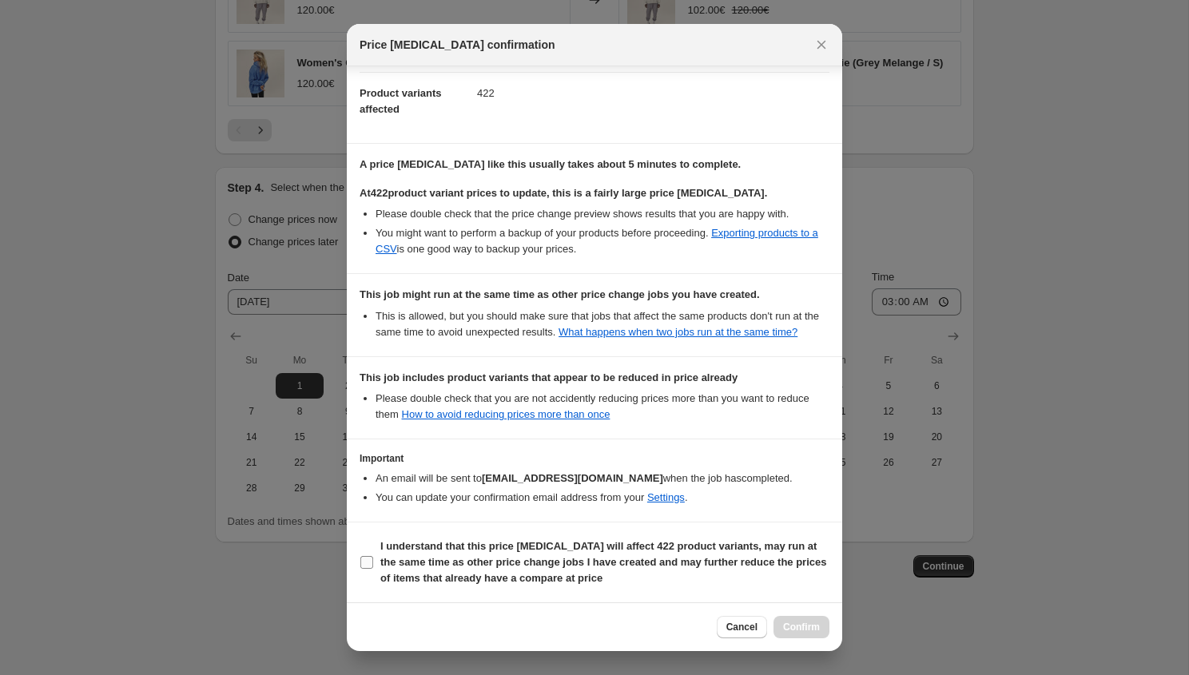
click at [530, 557] on b "I understand that this price [MEDICAL_DATA] will affect 422 product variants, m…" at bounding box center [603, 562] width 446 height 44
click at [373, 557] on input "I understand that this price [MEDICAL_DATA] will affect 422 product variants, m…" at bounding box center [366, 562] width 13 height 13
checkbox input "true"
click at [812, 628] on span "Confirm" at bounding box center [801, 627] width 37 height 13
